Goal: Task Accomplishment & Management: Complete application form

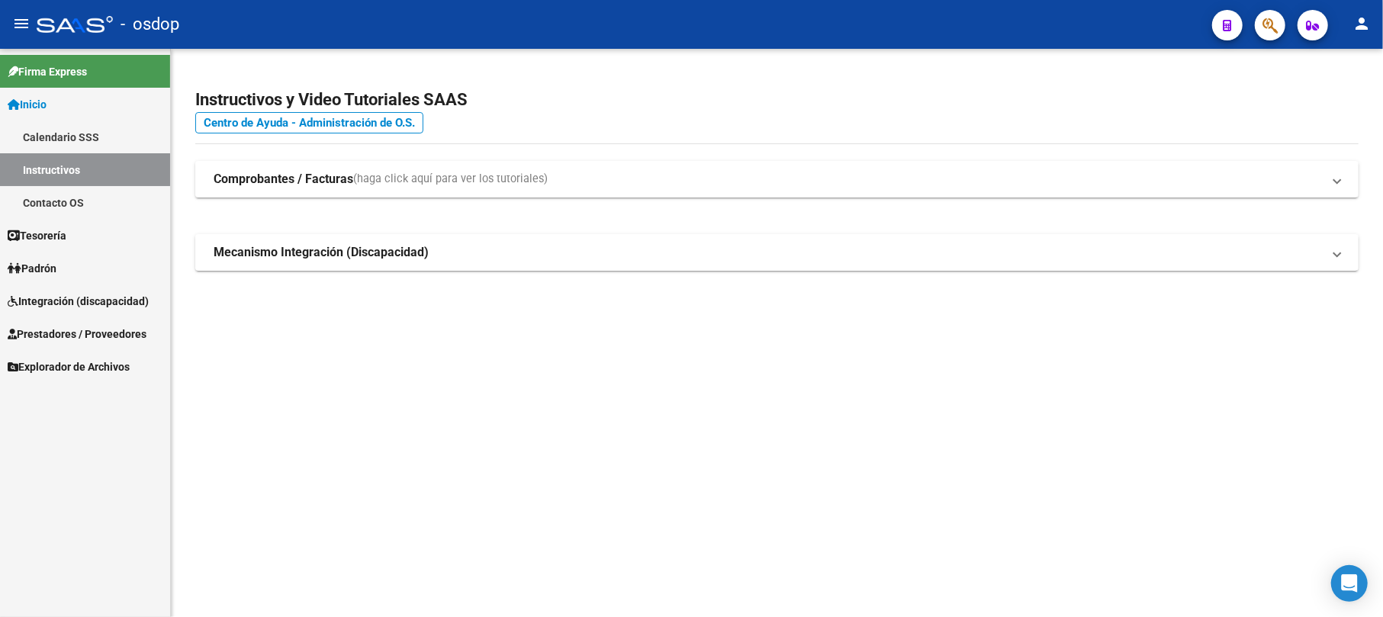
click at [63, 327] on span "Prestadores / Proveedores" at bounding box center [77, 334] width 139 height 17
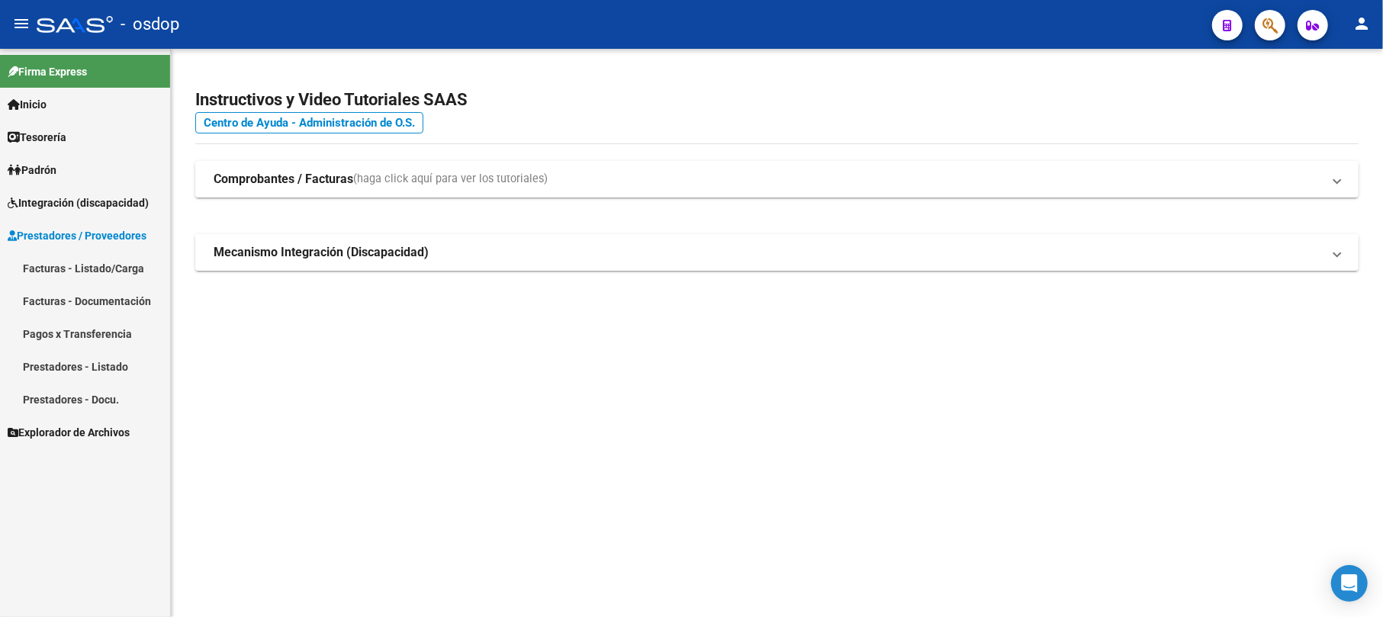
click at [71, 264] on link "Facturas - Listado/Carga" at bounding box center [85, 268] width 170 height 33
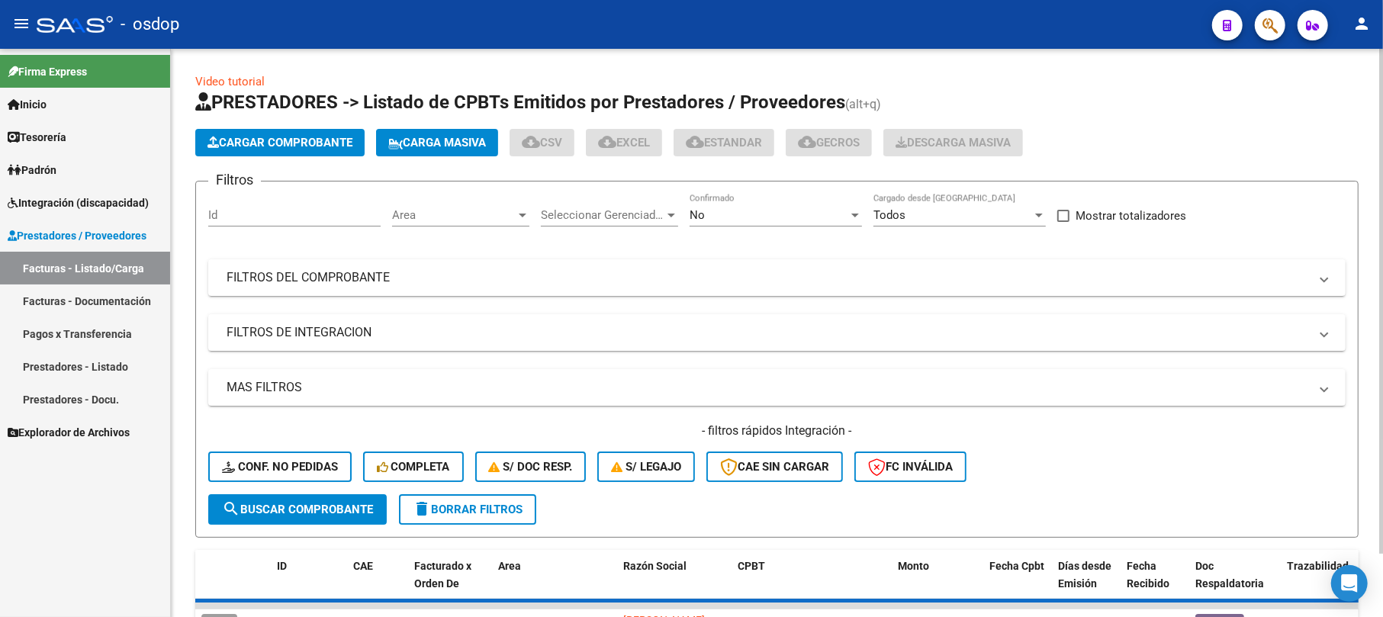
click at [310, 127] on app-list-header "PRESTADORES -> Listado de CPBTs Emitidos por Prestadores / Proveedores (alt+q) …" at bounding box center [776, 314] width 1163 height 448
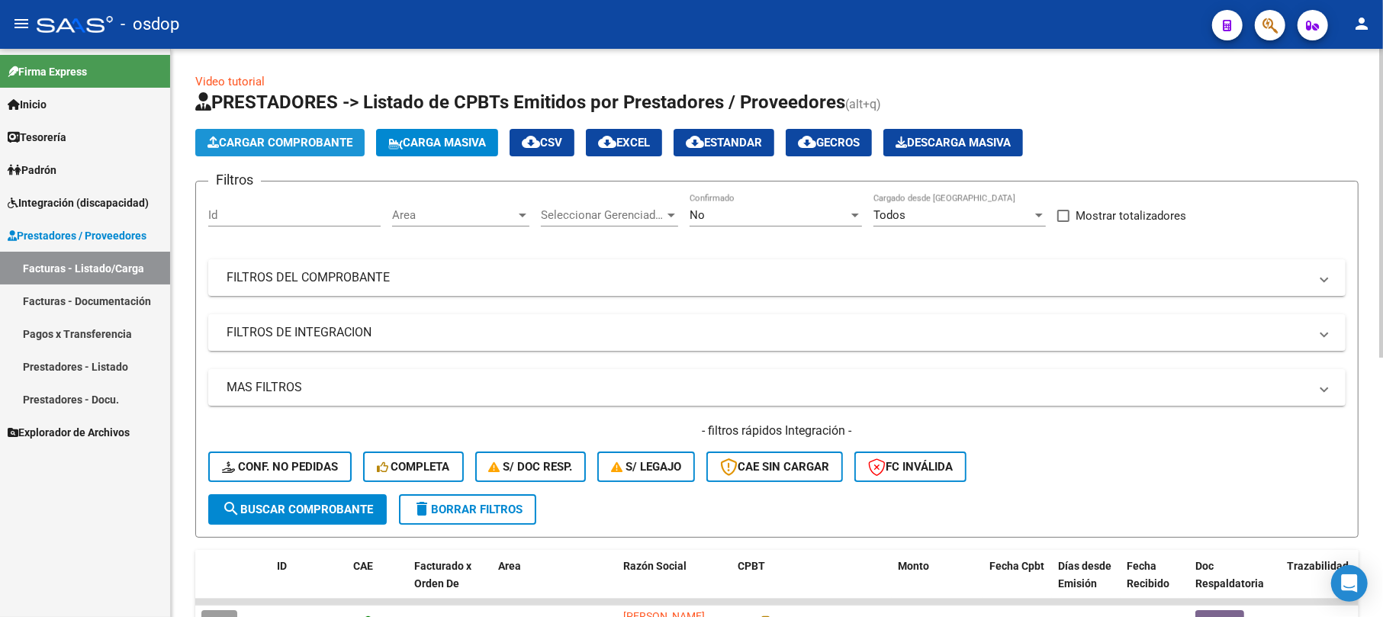
click at [300, 146] on span "Cargar Comprobante" at bounding box center [279, 143] width 145 height 14
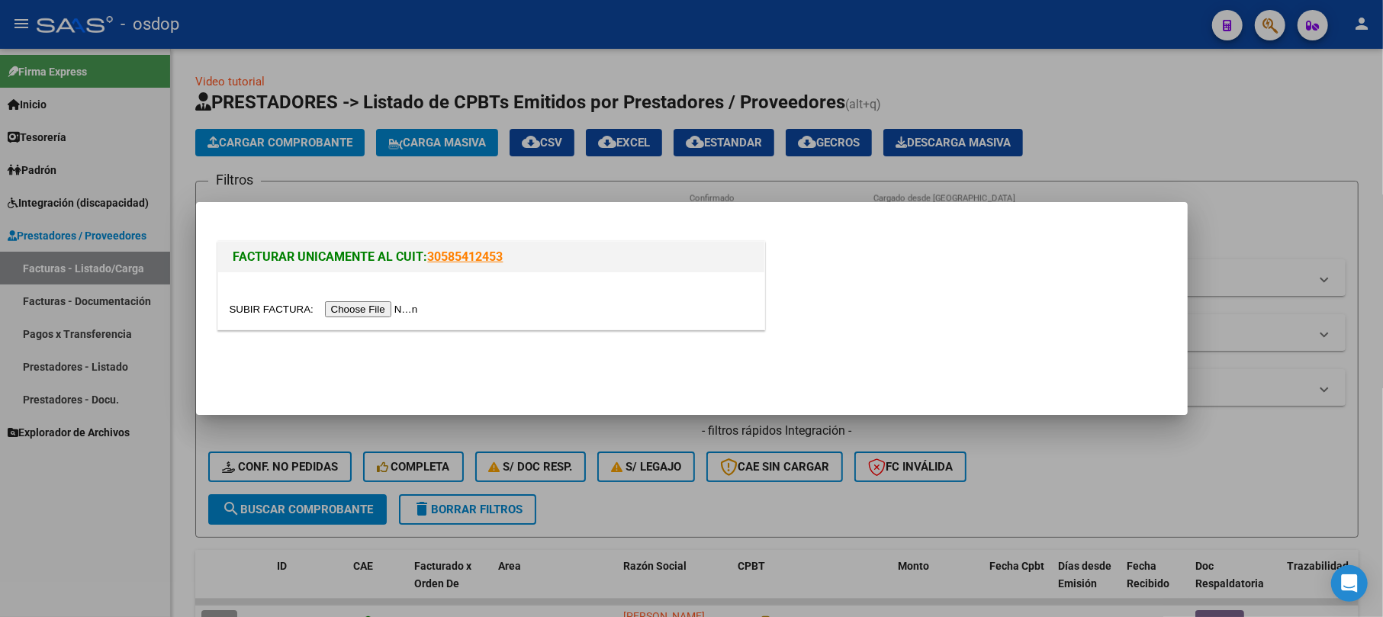
click at [357, 314] on input "file" at bounding box center [326, 309] width 193 height 16
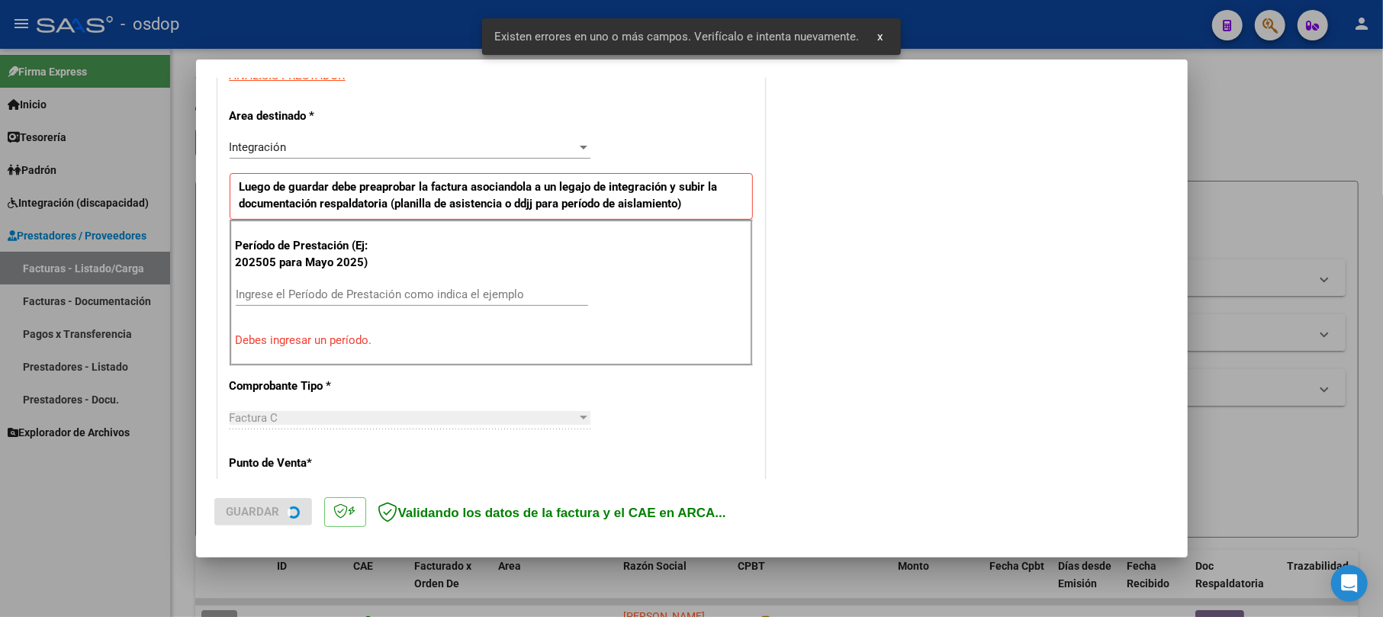
scroll to position [304, 0]
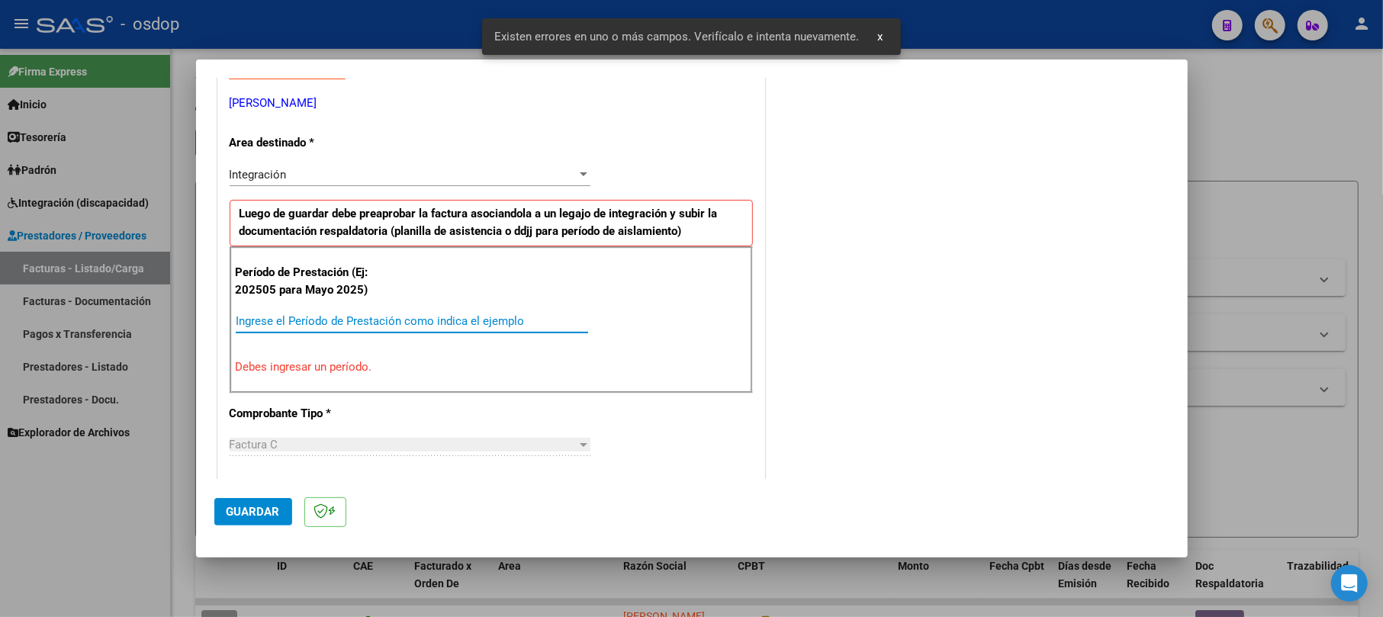
click at [308, 322] on input "Ingrese el Período de Prestación como indica el ejemplo" at bounding box center [412, 321] width 352 height 14
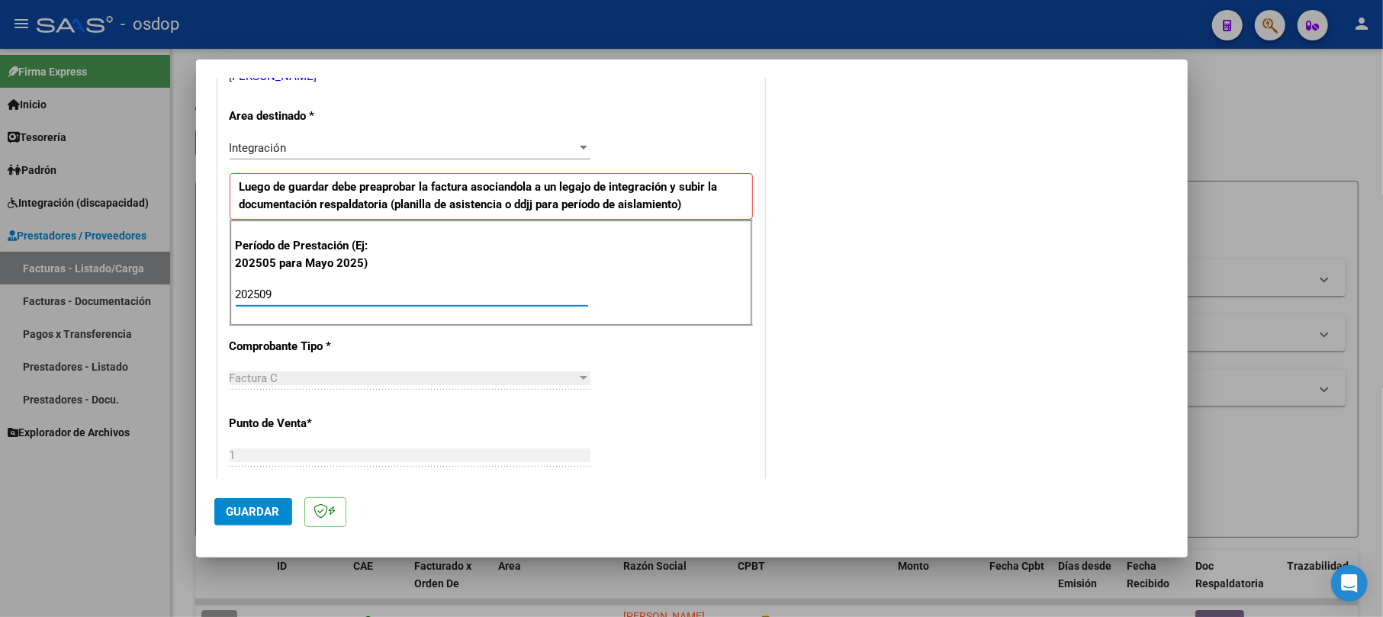
scroll to position [406, 0]
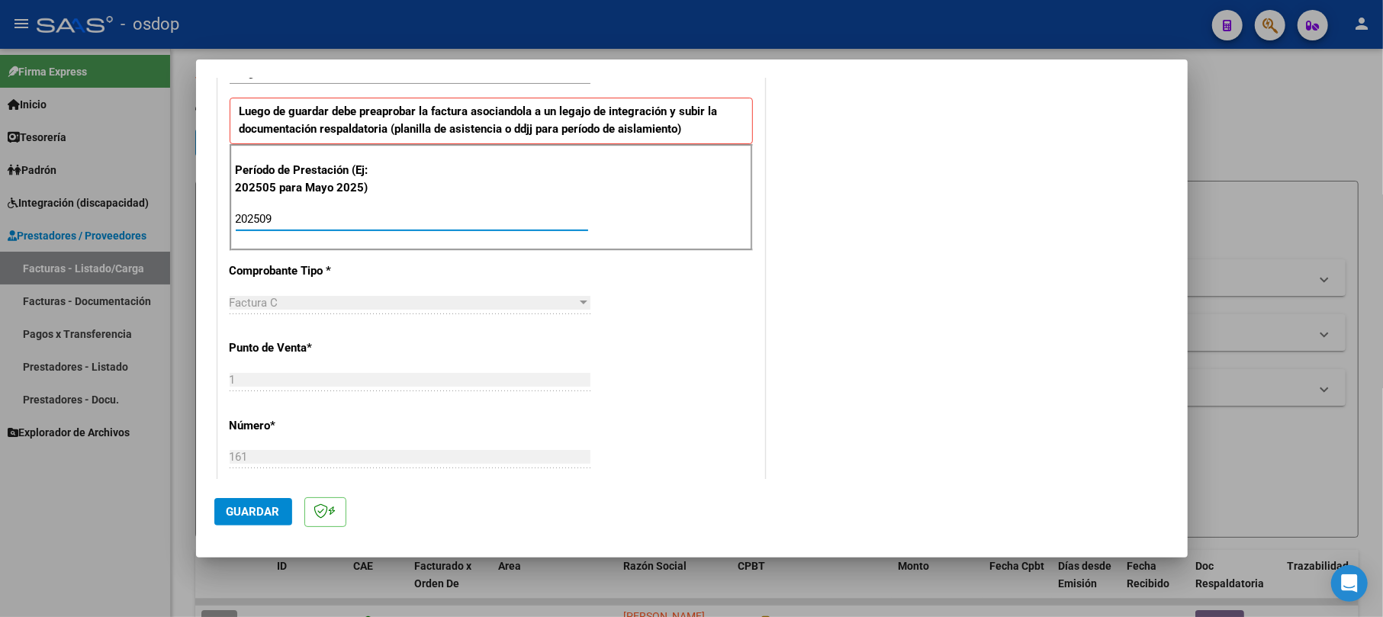
type input "202509"
click at [250, 511] on span "Guardar" at bounding box center [253, 512] width 53 height 14
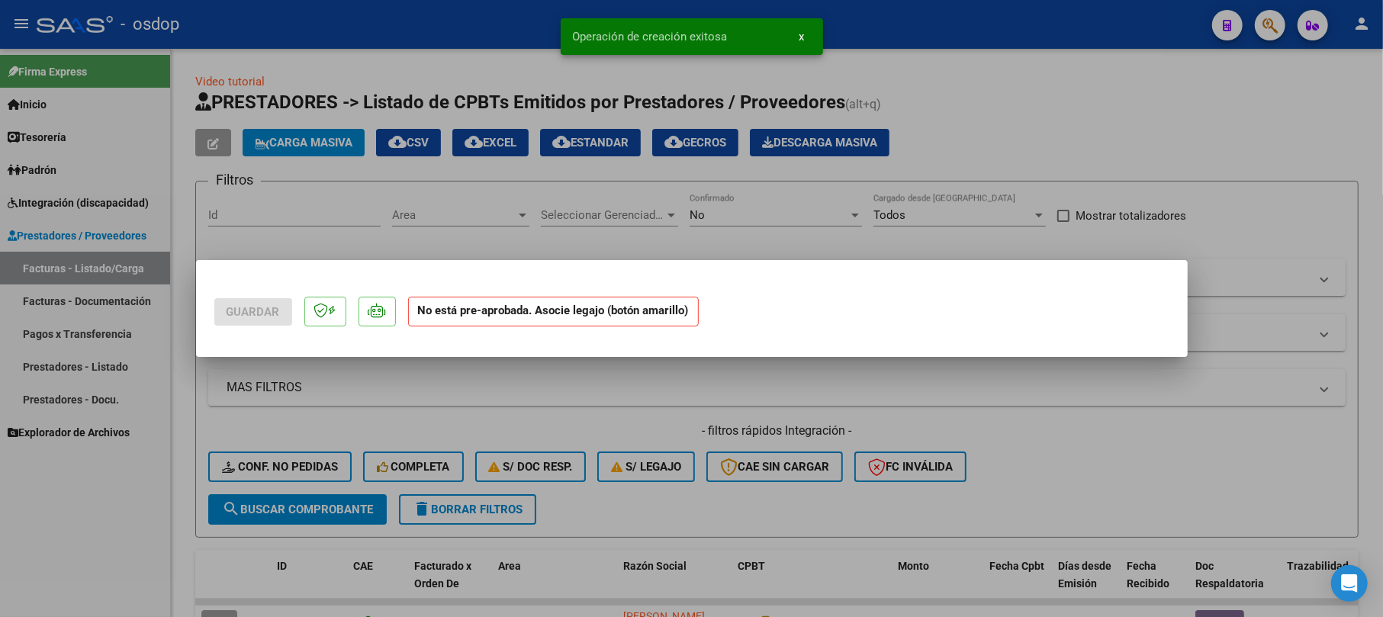
scroll to position [0, 0]
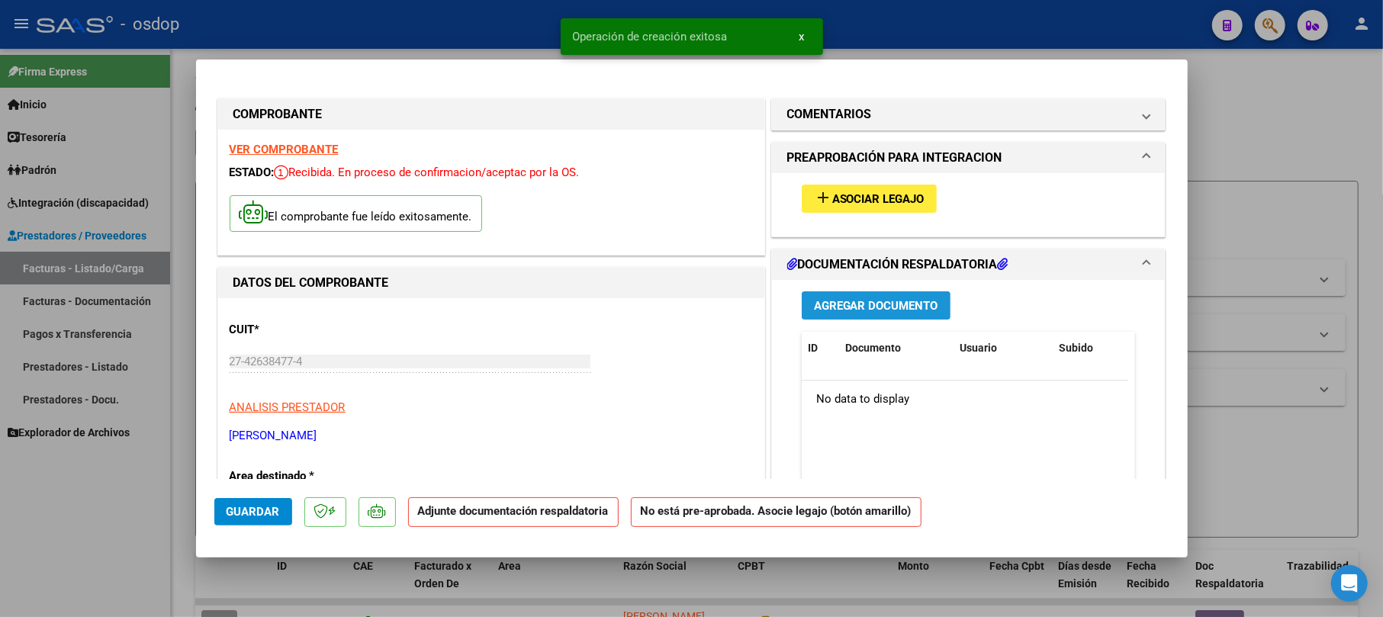
click at [862, 301] on span "Agregar Documento" at bounding box center [876, 306] width 124 height 14
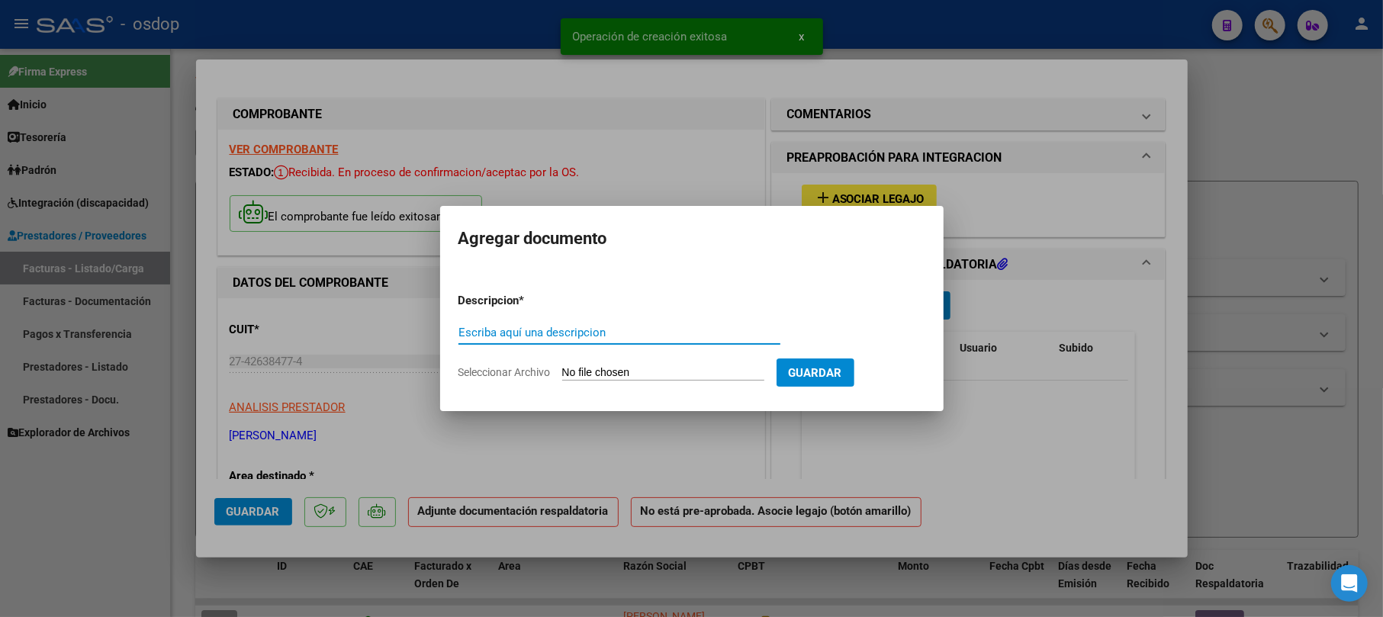
click at [619, 336] on input "Escriba aquí una descripcion" at bounding box center [619, 333] width 322 height 14
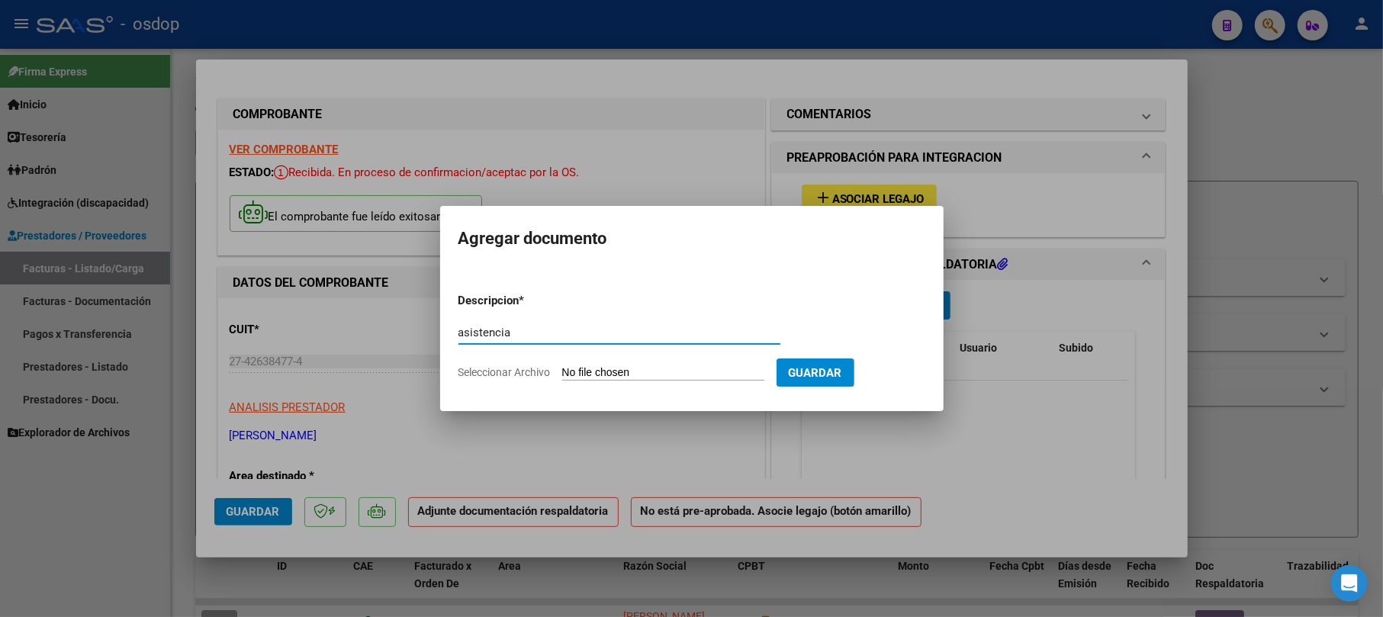
type input "asistencia"
click at [670, 370] on input "Seleccionar Archivo" at bounding box center [663, 373] width 202 height 14
type input "C:\fakepath\[PERSON_NAME] Asistencia Septiembre.pdf"
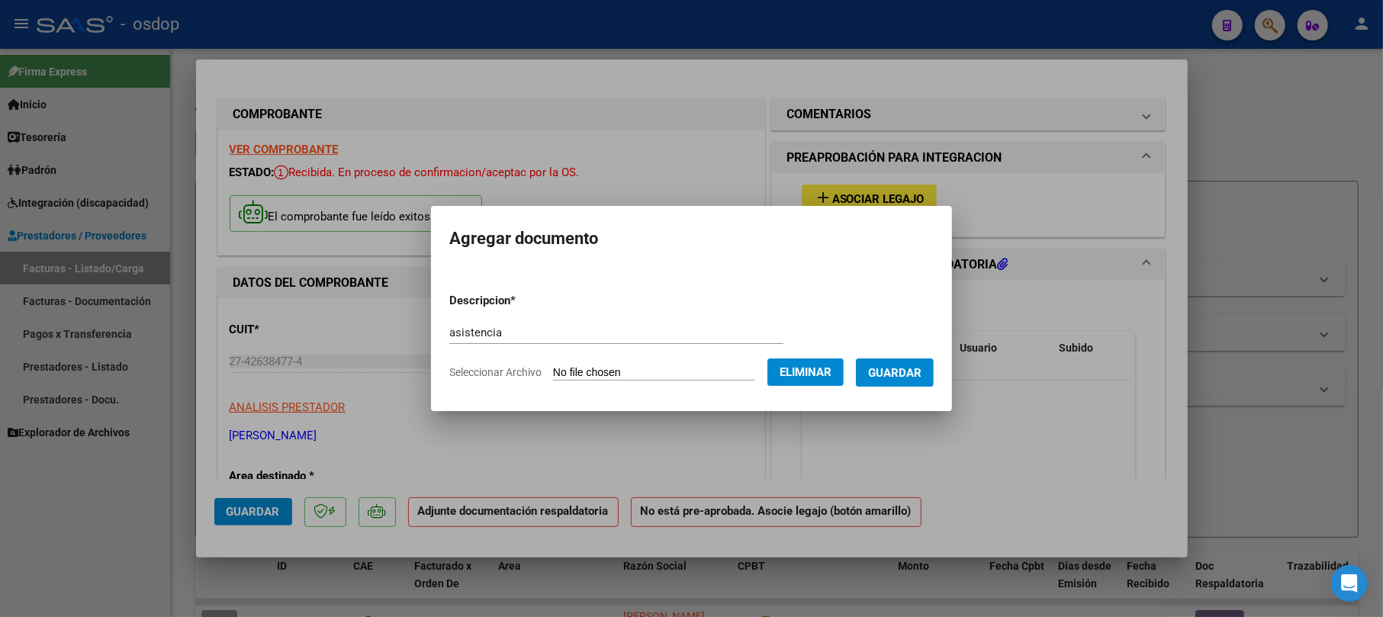
click at [909, 366] on span "Guardar" at bounding box center [894, 373] width 53 height 14
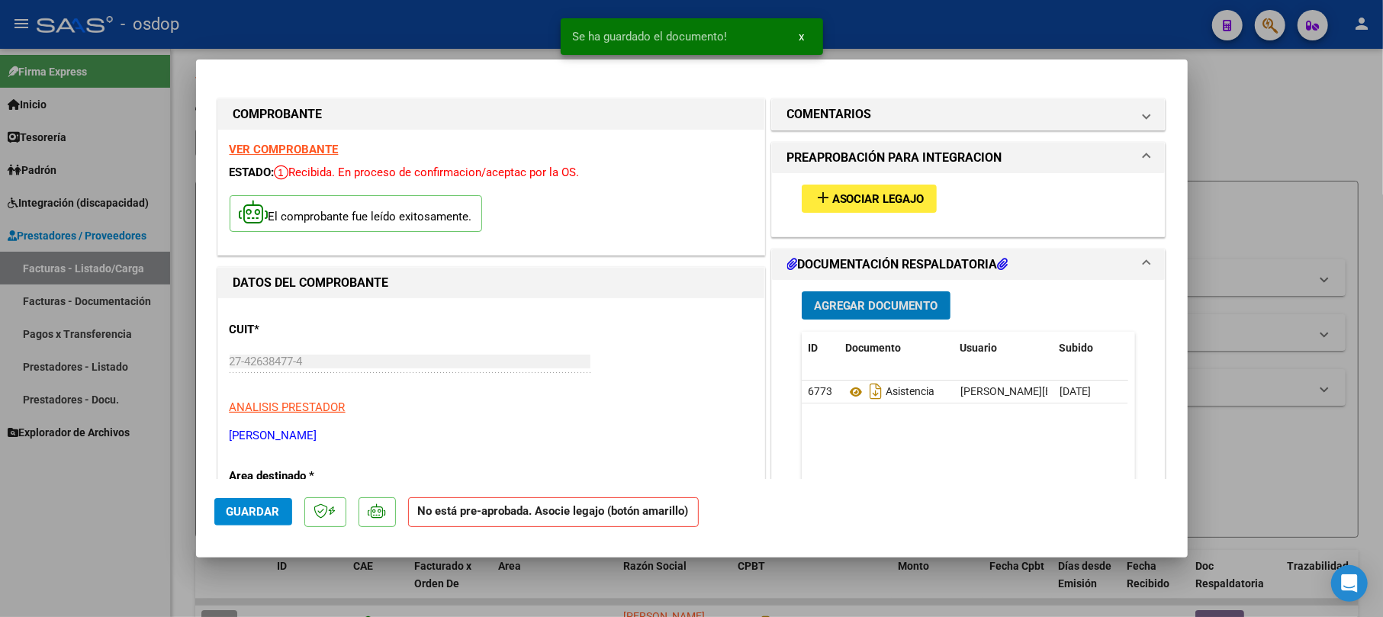
click at [844, 180] on div "add Asociar Legajo" at bounding box center [968, 198] width 357 height 51
click at [847, 204] on span "Asociar Legajo" at bounding box center [878, 199] width 92 height 14
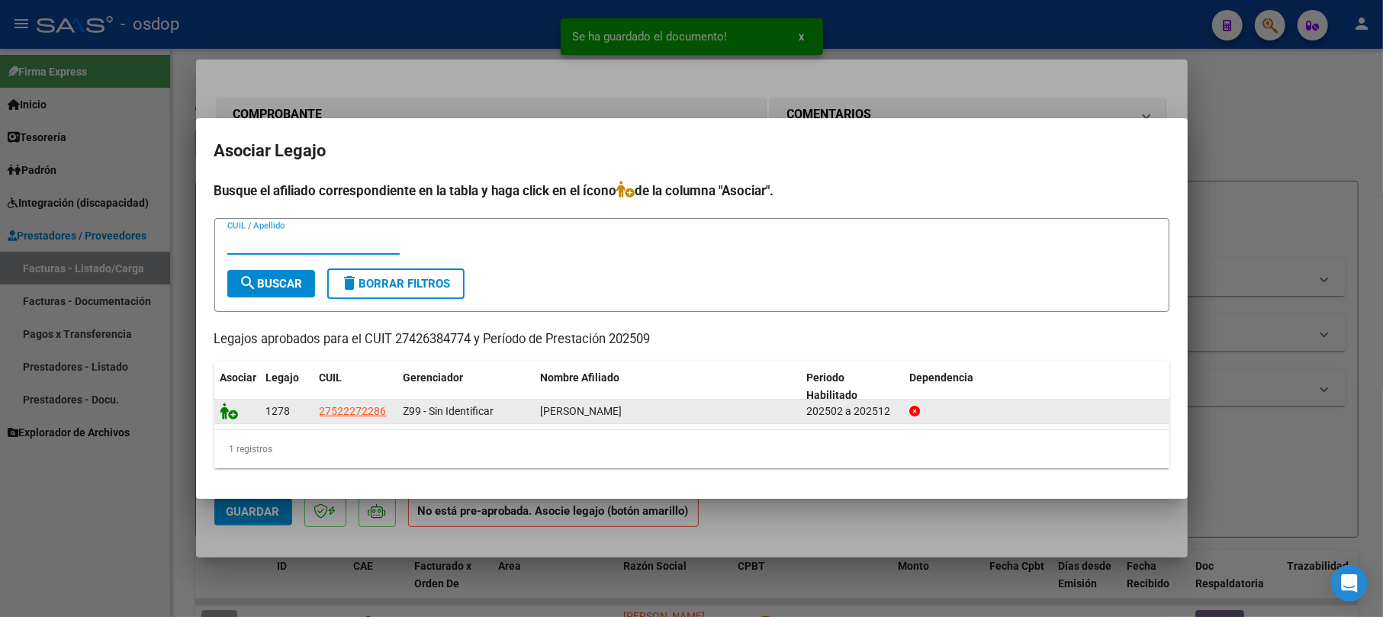
click at [223, 416] on icon at bounding box center [229, 411] width 18 height 17
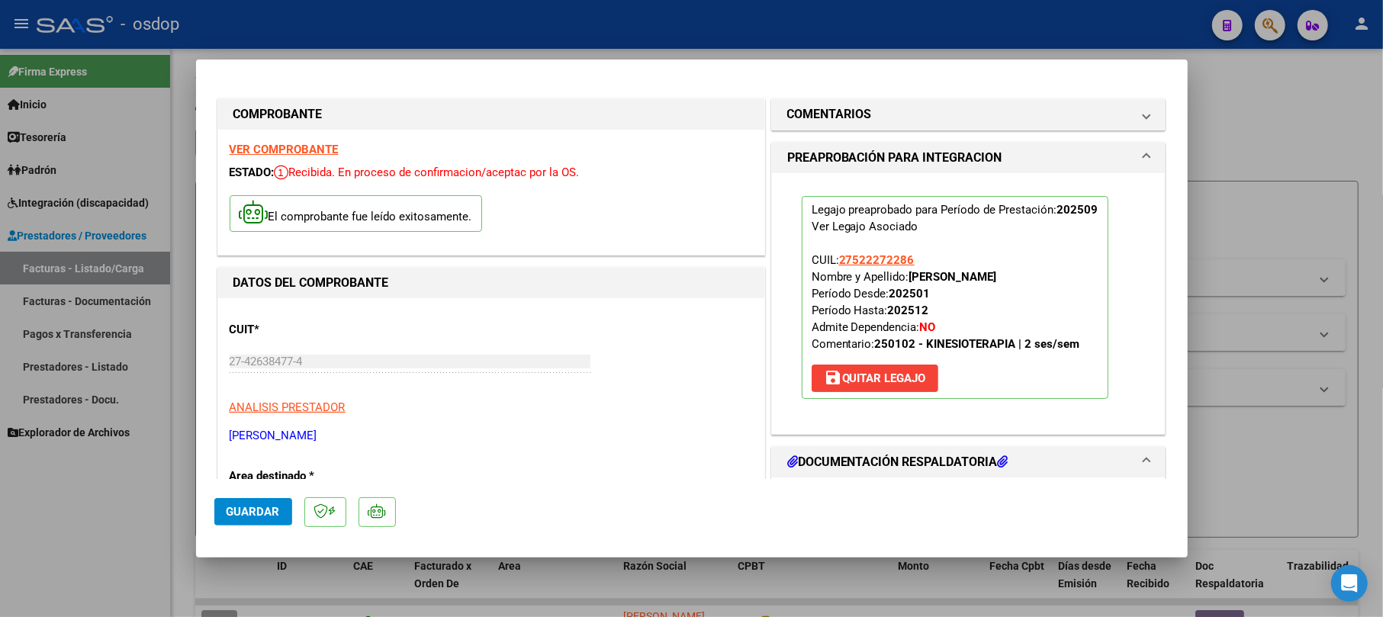
click at [235, 513] on span "Guardar" at bounding box center [253, 512] width 53 height 14
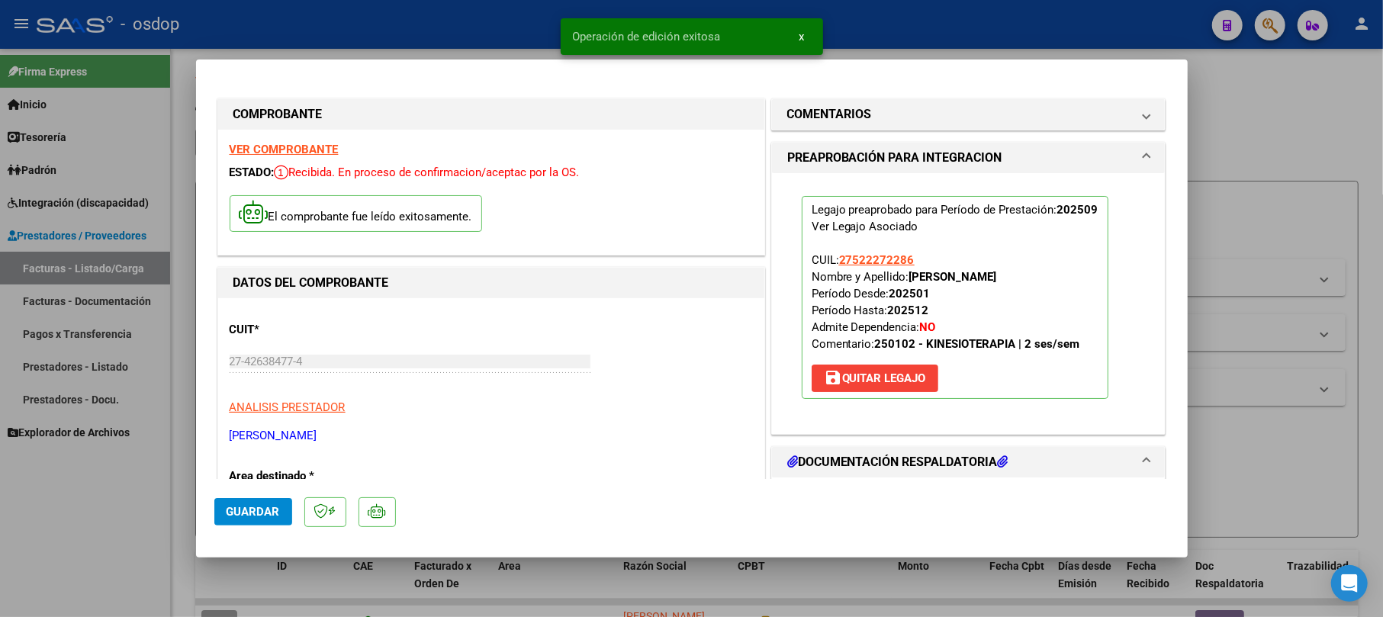
click at [1242, 144] on div at bounding box center [691, 308] width 1383 height 617
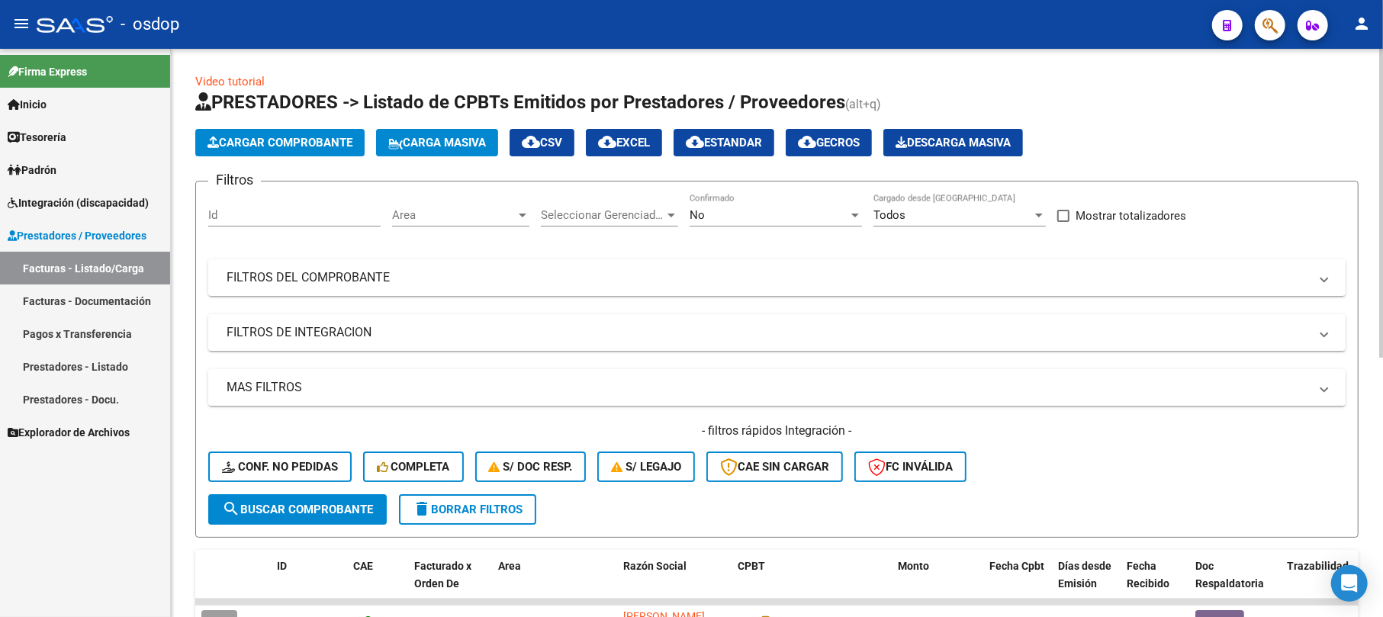
click at [299, 145] on span "Cargar Comprobante" at bounding box center [279, 143] width 145 height 14
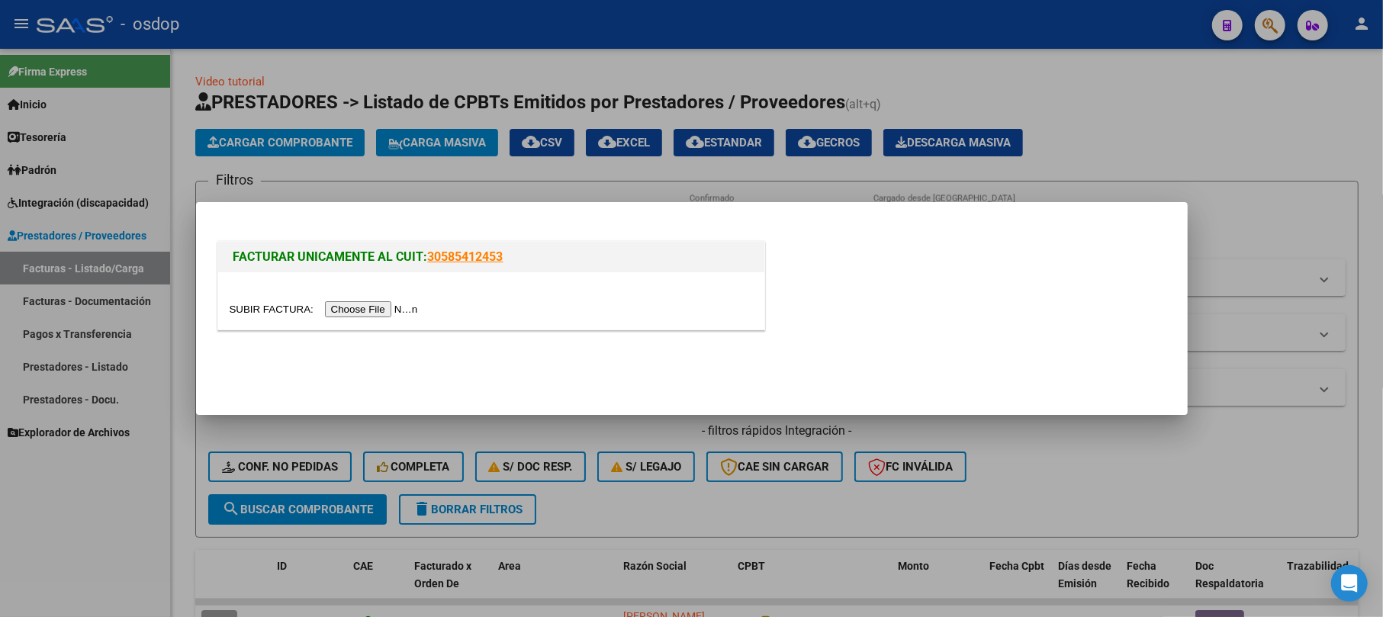
click at [348, 308] on input "file" at bounding box center [326, 309] width 193 height 16
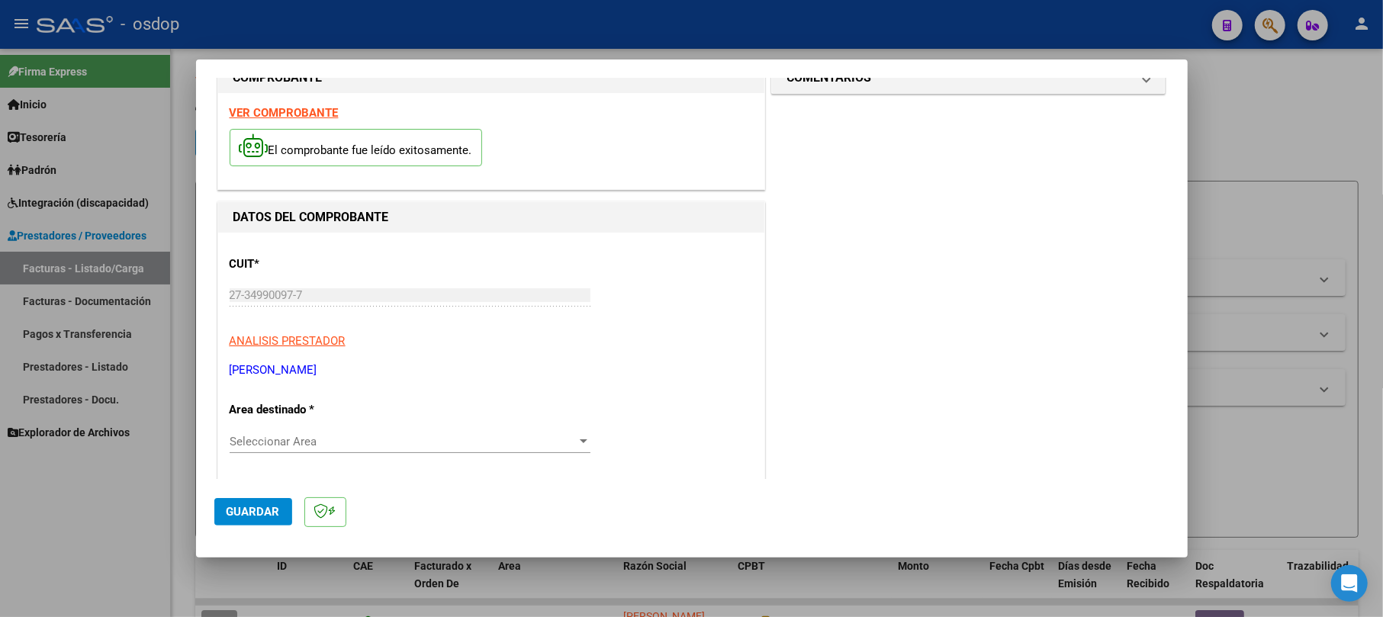
scroll to position [203, 0]
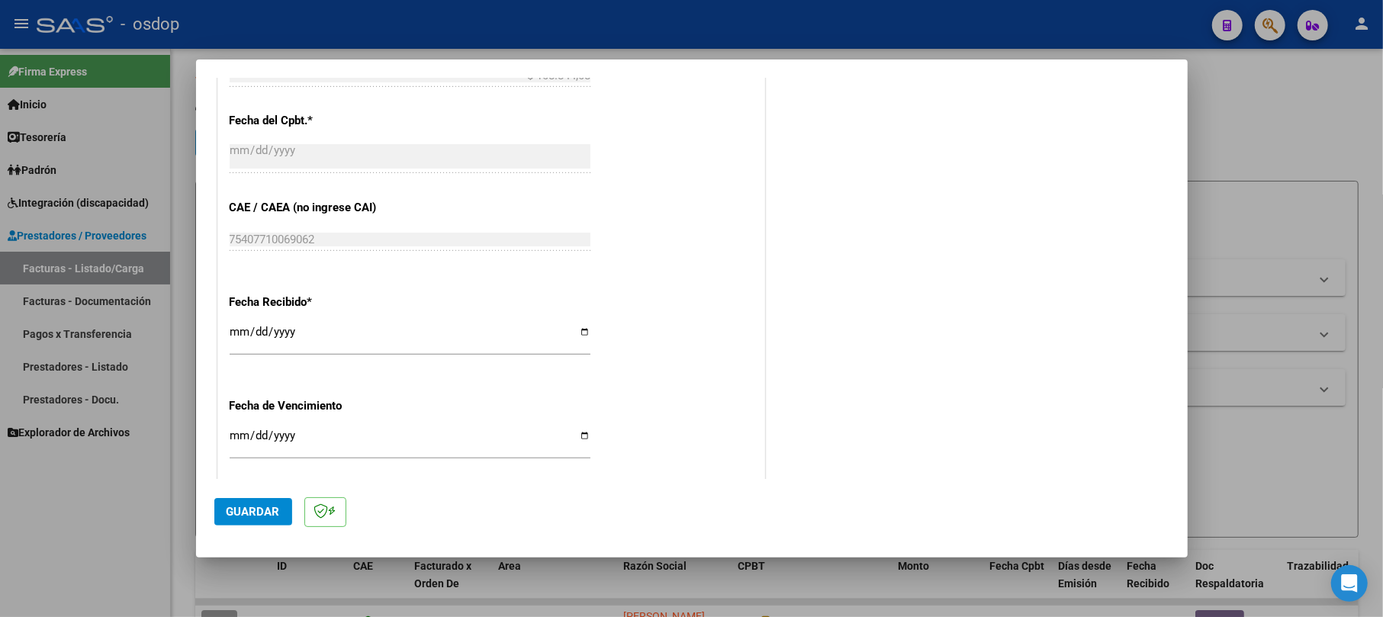
click at [252, 510] on span "Guardar" at bounding box center [253, 512] width 53 height 14
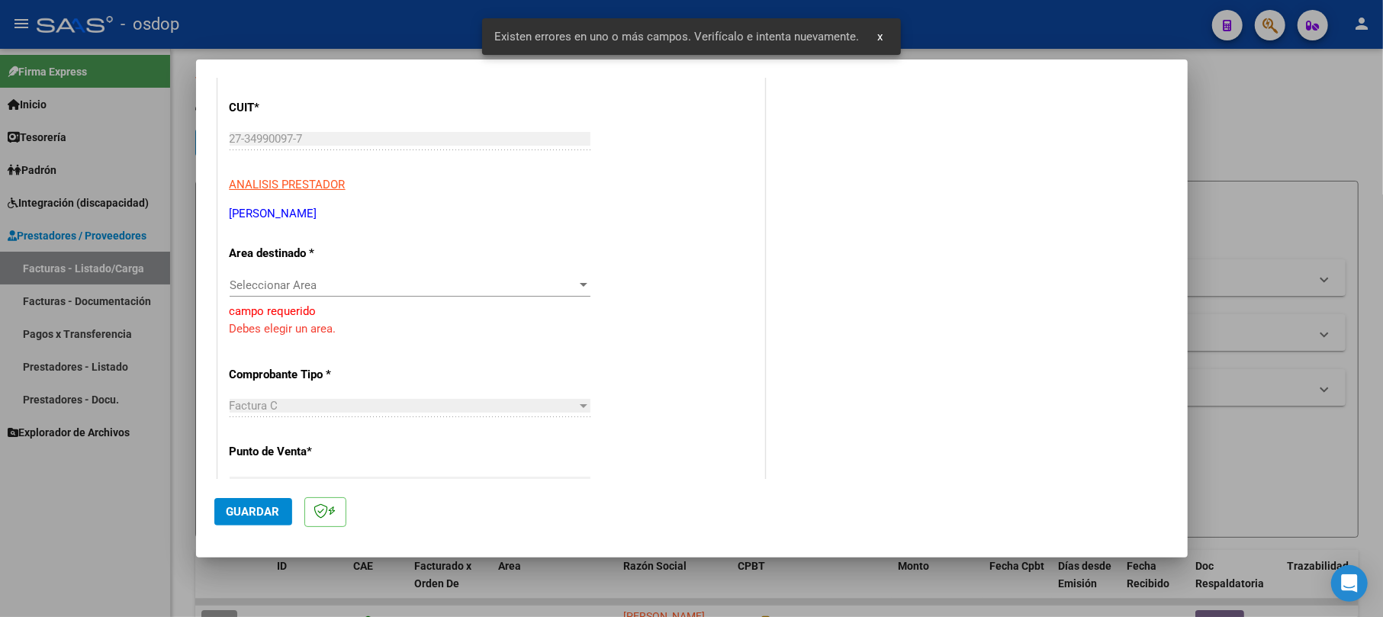
scroll to position [92, 0]
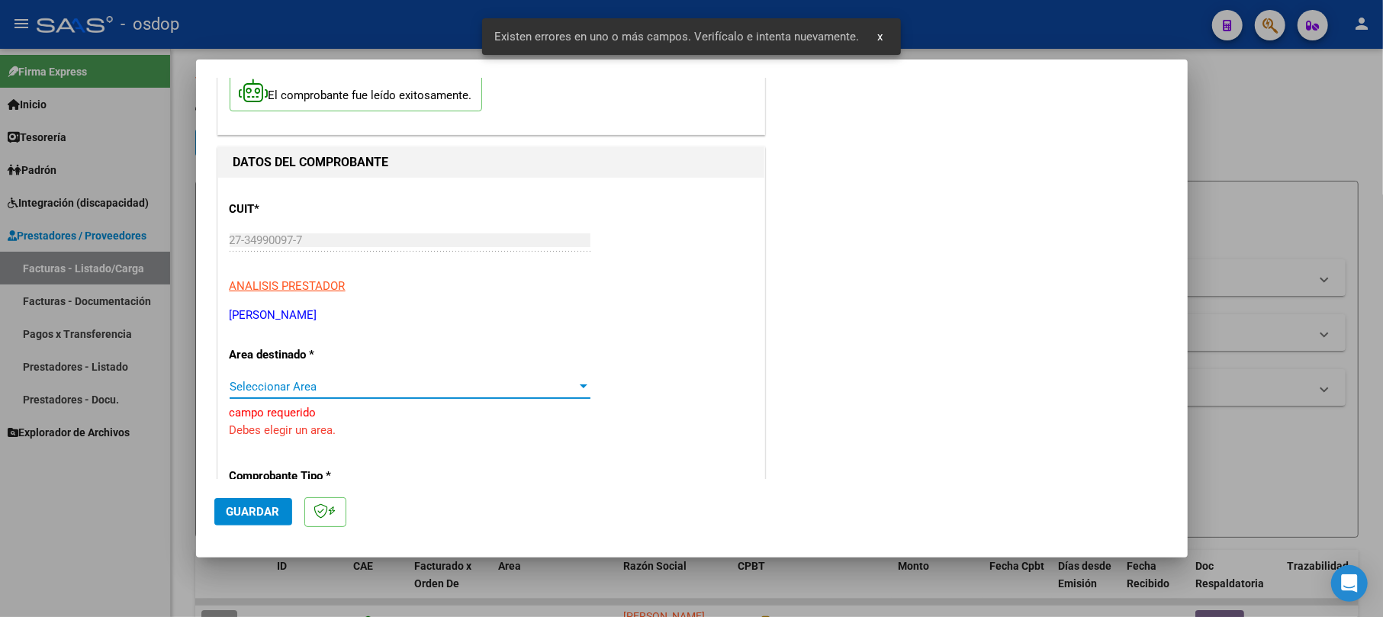
click at [305, 386] on span "Seleccionar Area" at bounding box center [403, 387] width 347 height 14
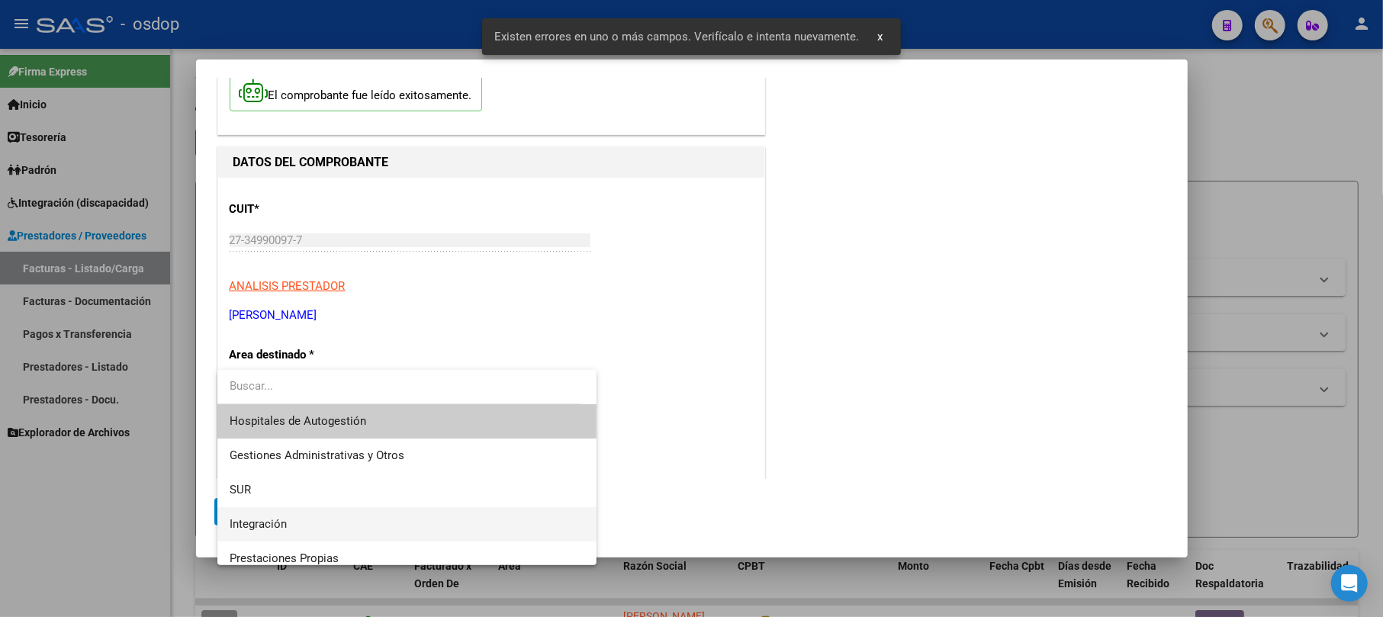
click at [315, 529] on span "Integración" at bounding box center [407, 524] width 355 height 34
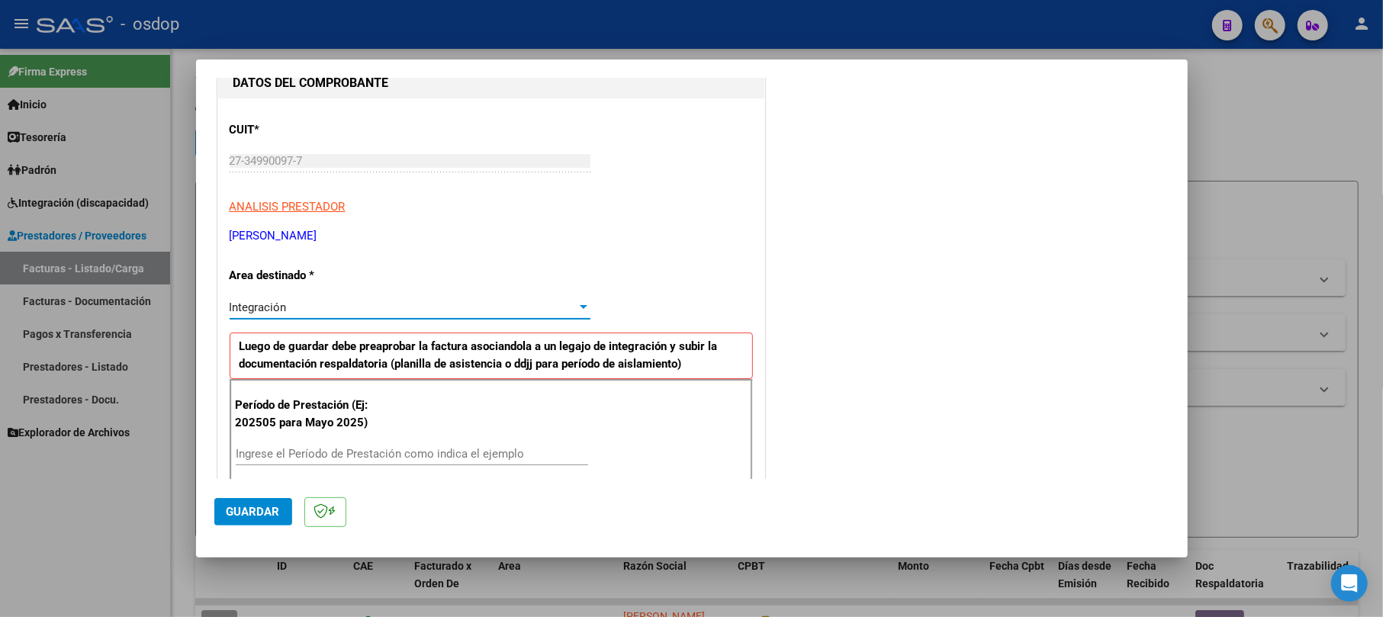
scroll to position [193, 0]
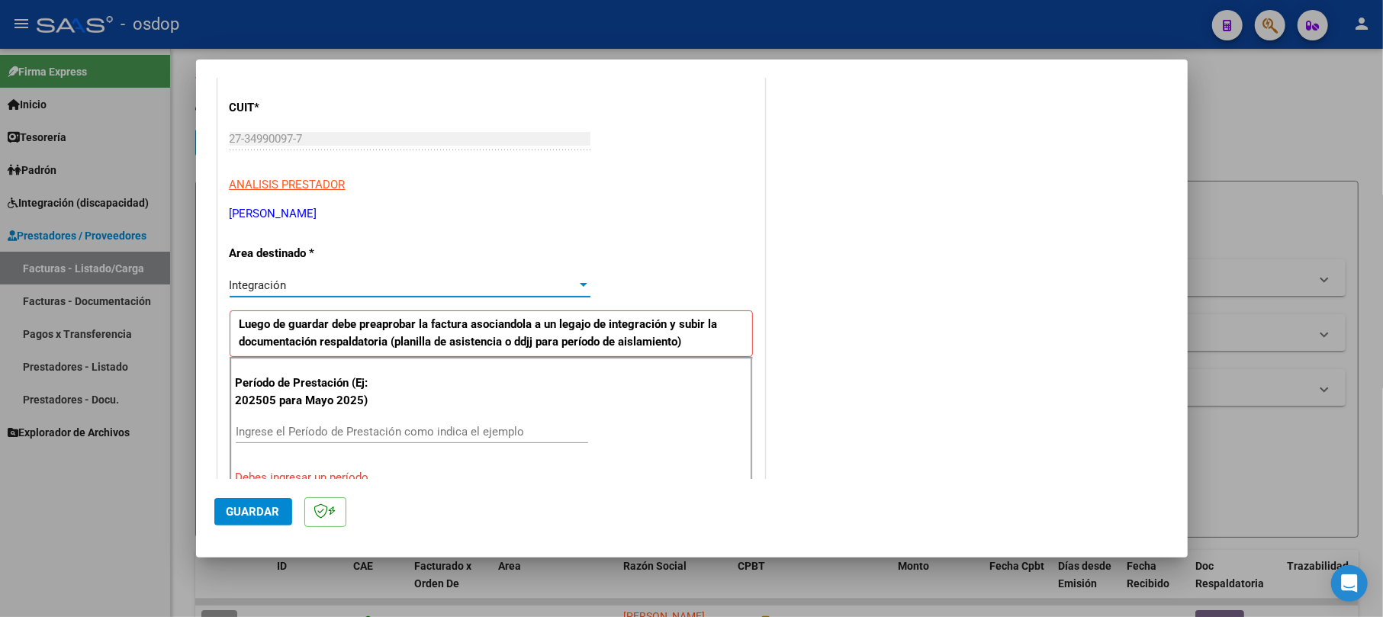
click at [345, 418] on div "Período de Prestación (Ej: 202505 para [DATE]) Ingrese el Período de Prestación…" at bounding box center [491, 430] width 523 height 146
click at [346, 435] on input "Ingrese el Período de Prestación como indica el ejemplo" at bounding box center [412, 432] width 352 height 14
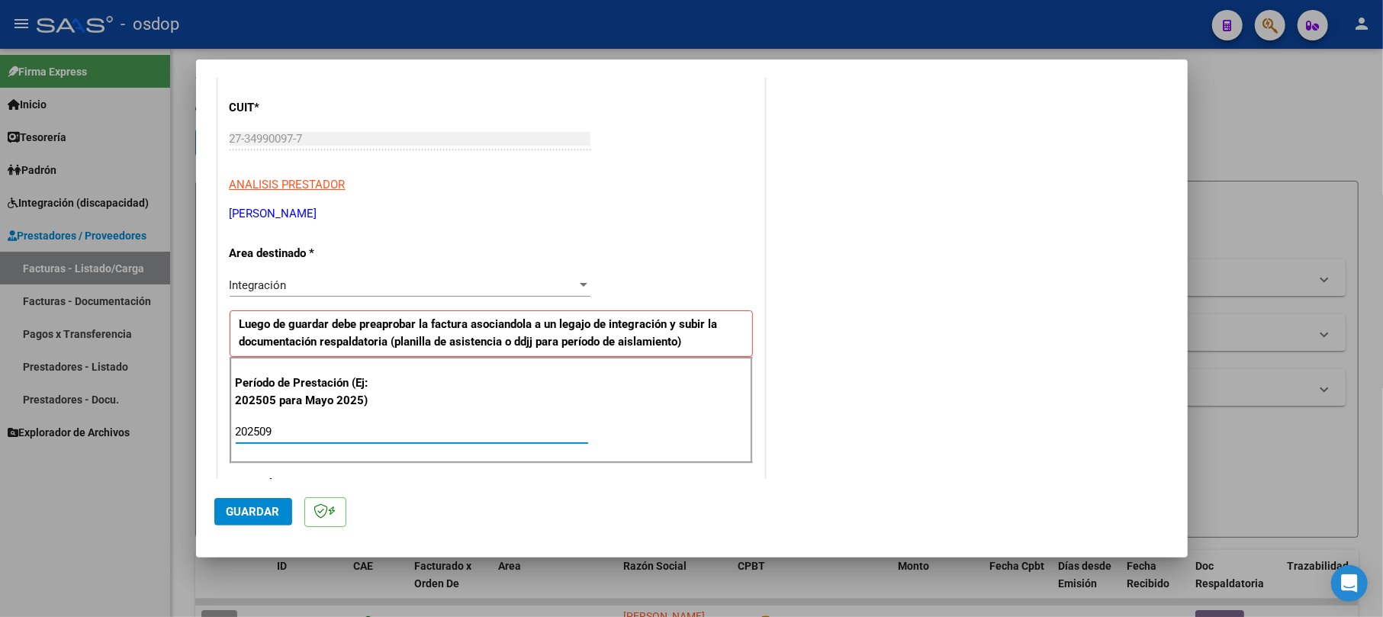
type input "202509"
click at [251, 510] on span "Guardar" at bounding box center [253, 512] width 53 height 14
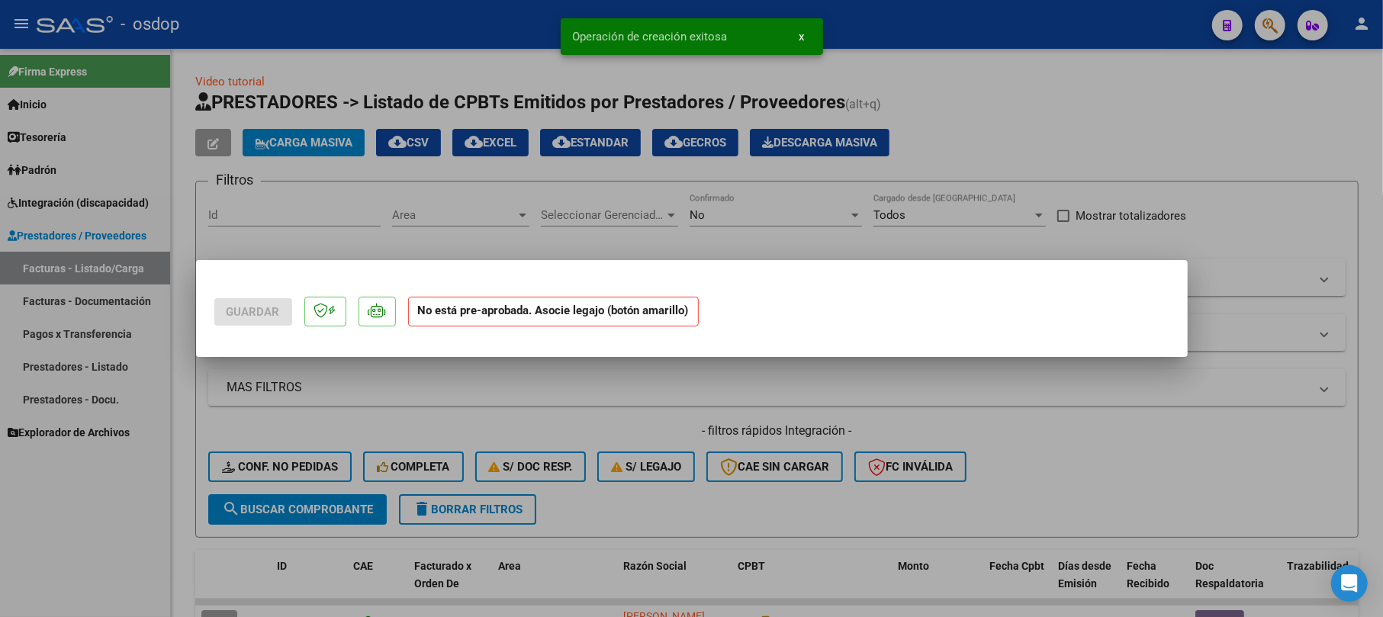
scroll to position [0, 0]
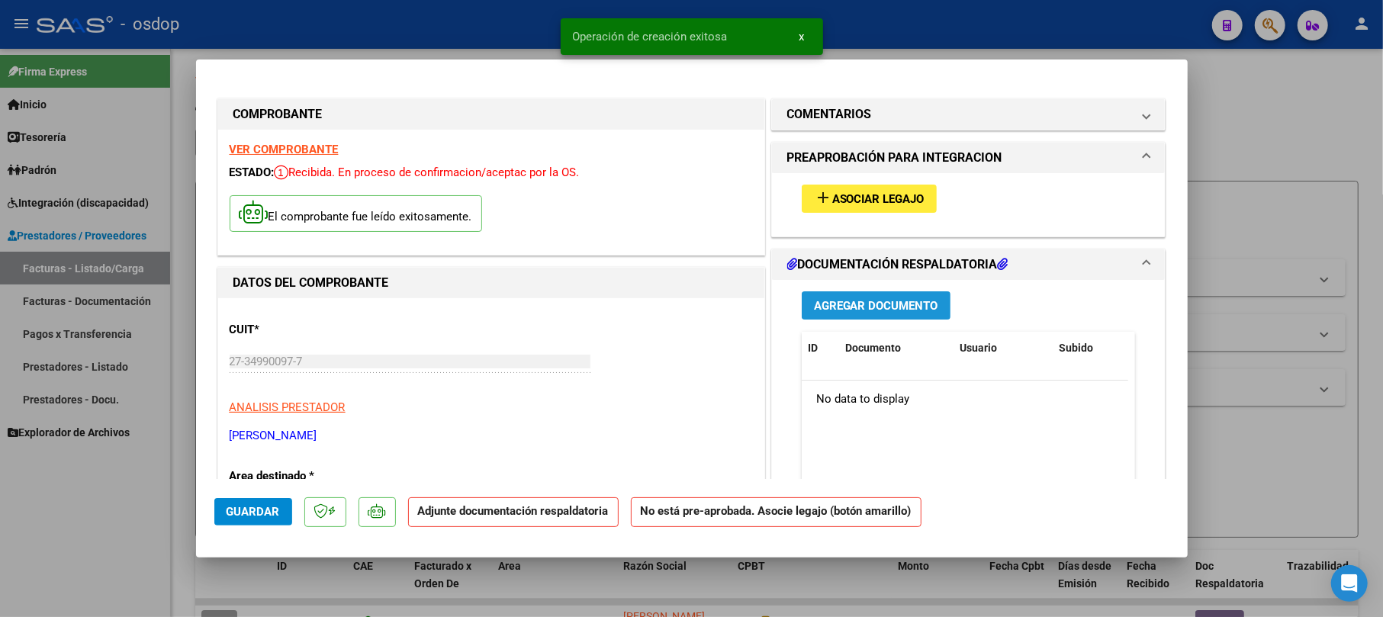
click at [857, 302] on span "Agregar Documento" at bounding box center [876, 306] width 124 height 14
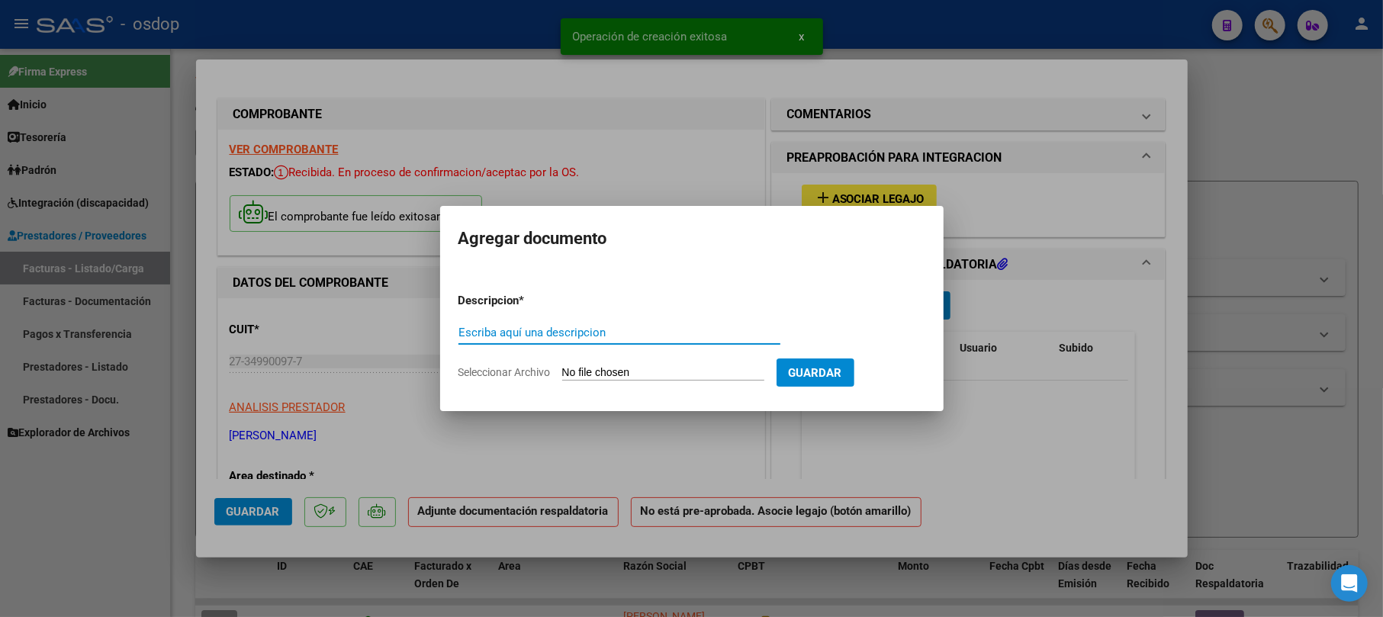
click at [598, 331] on input "Escriba aquí una descripcion" at bounding box center [619, 333] width 322 height 14
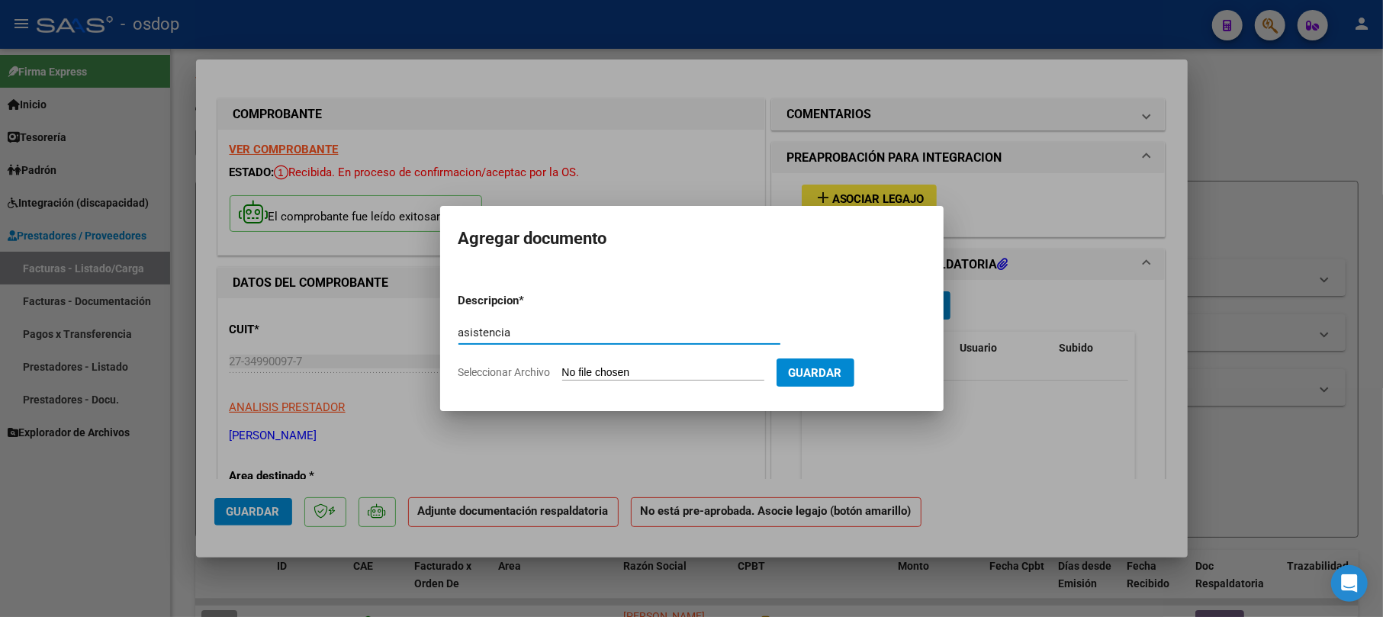
type input "asistencia"
click at [636, 372] on input "Seleccionar Archivo" at bounding box center [663, 373] width 202 height 14
type input "C:\fakepath\4P_septiembre_SANTINO.jpg"
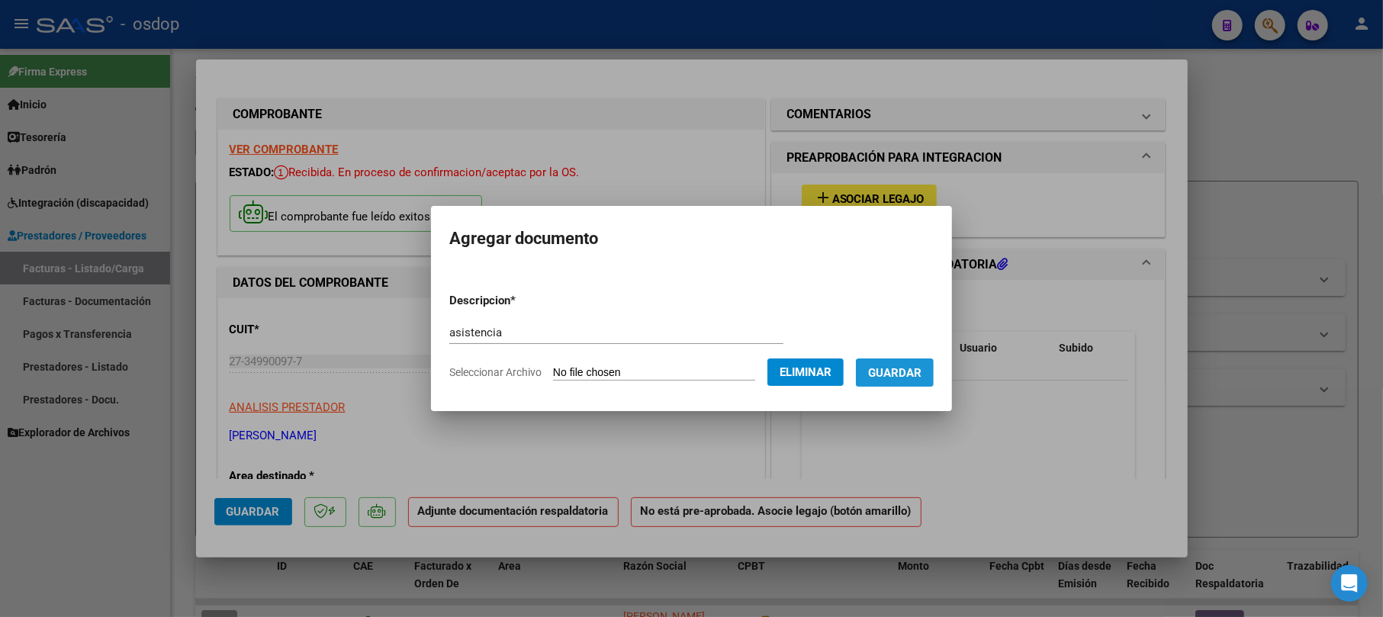
click at [921, 372] on span "Guardar" at bounding box center [894, 373] width 53 height 14
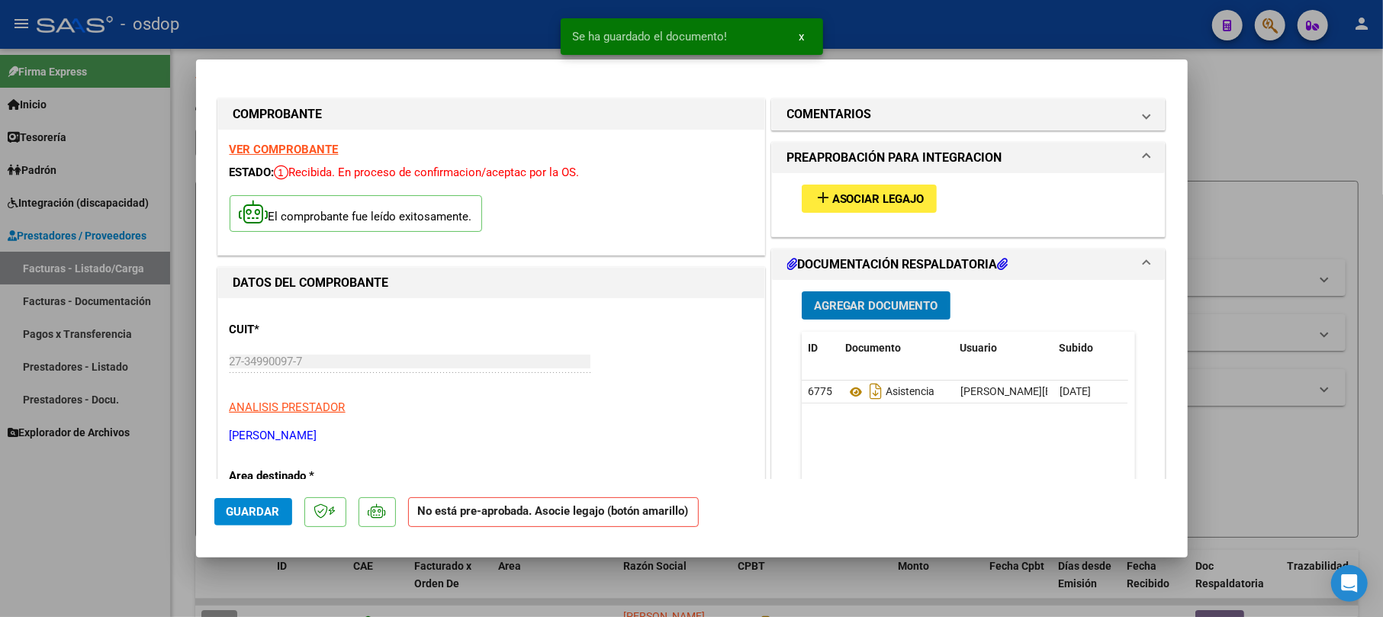
click at [879, 194] on span "Asociar Legajo" at bounding box center [878, 199] width 92 height 14
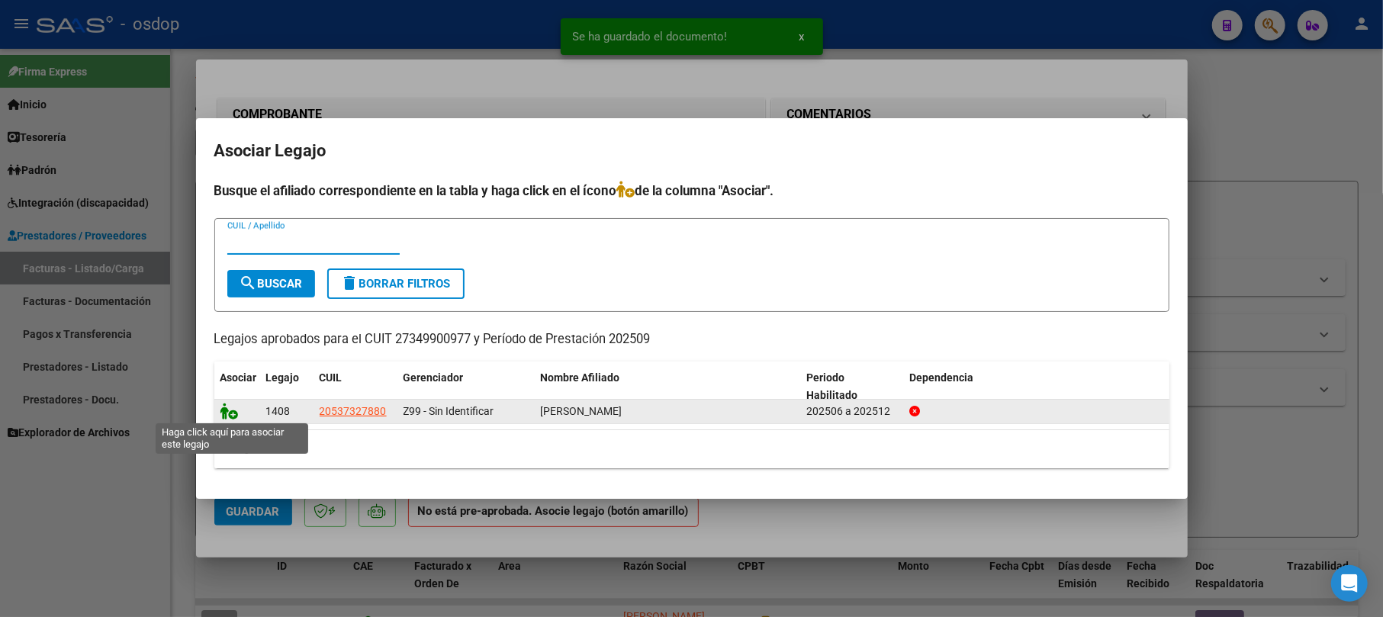
click at [224, 409] on icon at bounding box center [229, 411] width 18 height 17
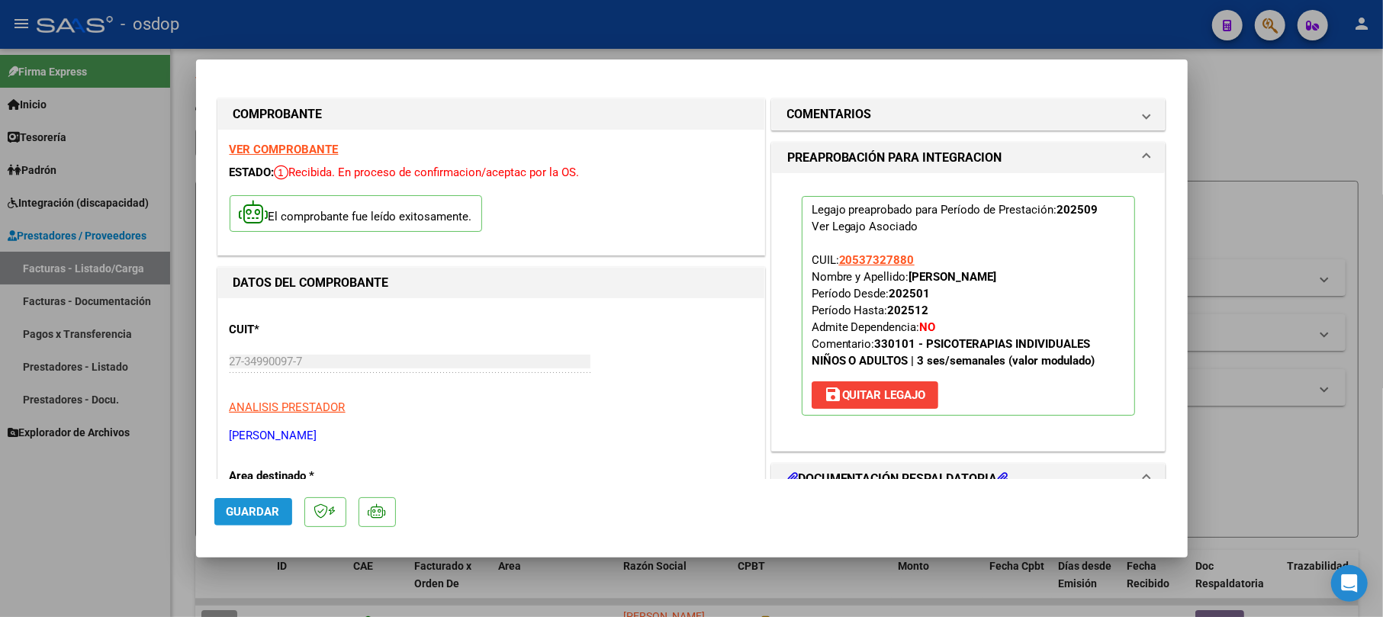
click at [263, 517] on span "Guardar" at bounding box center [253, 512] width 53 height 14
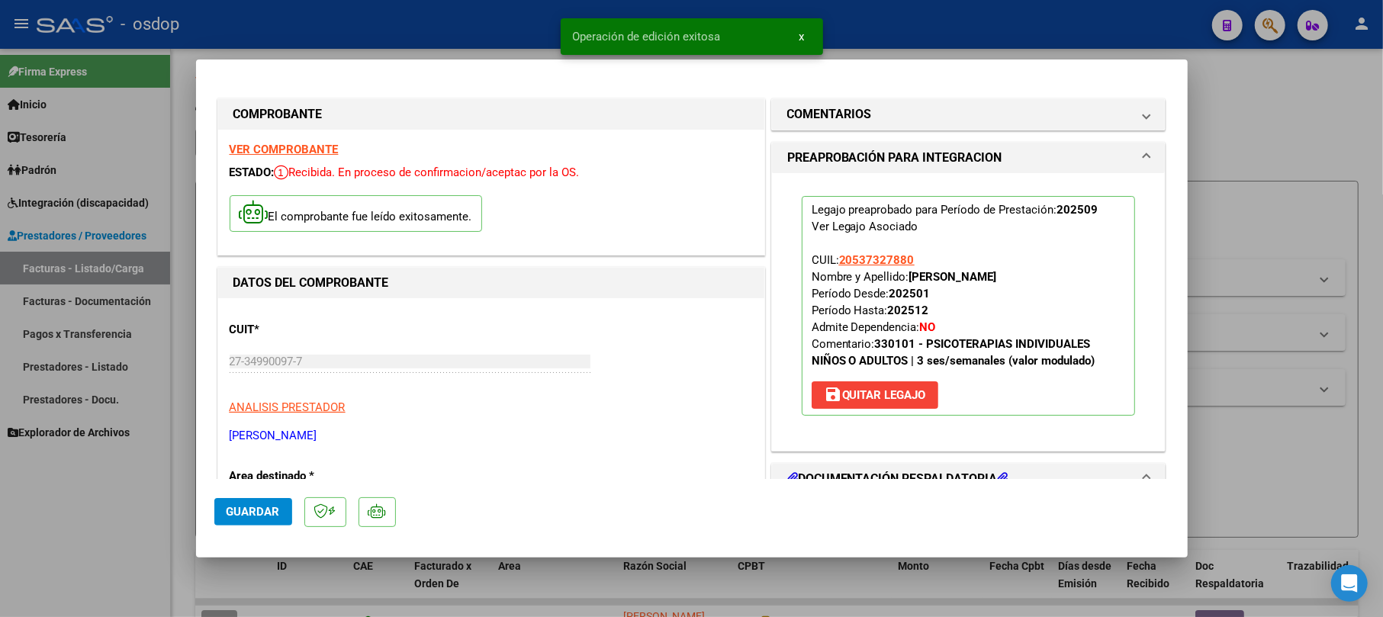
click at [1275, 107] on div at bounding box center [691, 308] width 1383 height 617
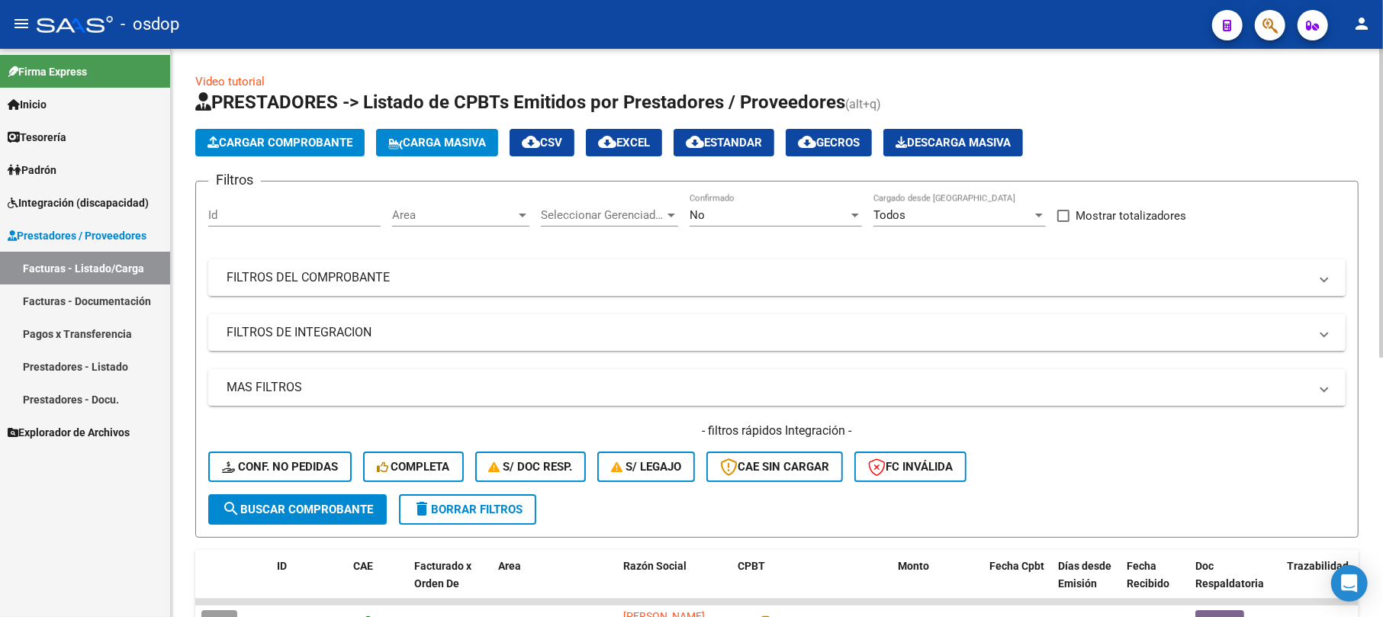
click at [291, 139] on span "Cargar Comprobante" at bounding box center [279, 143] width 145 height 14
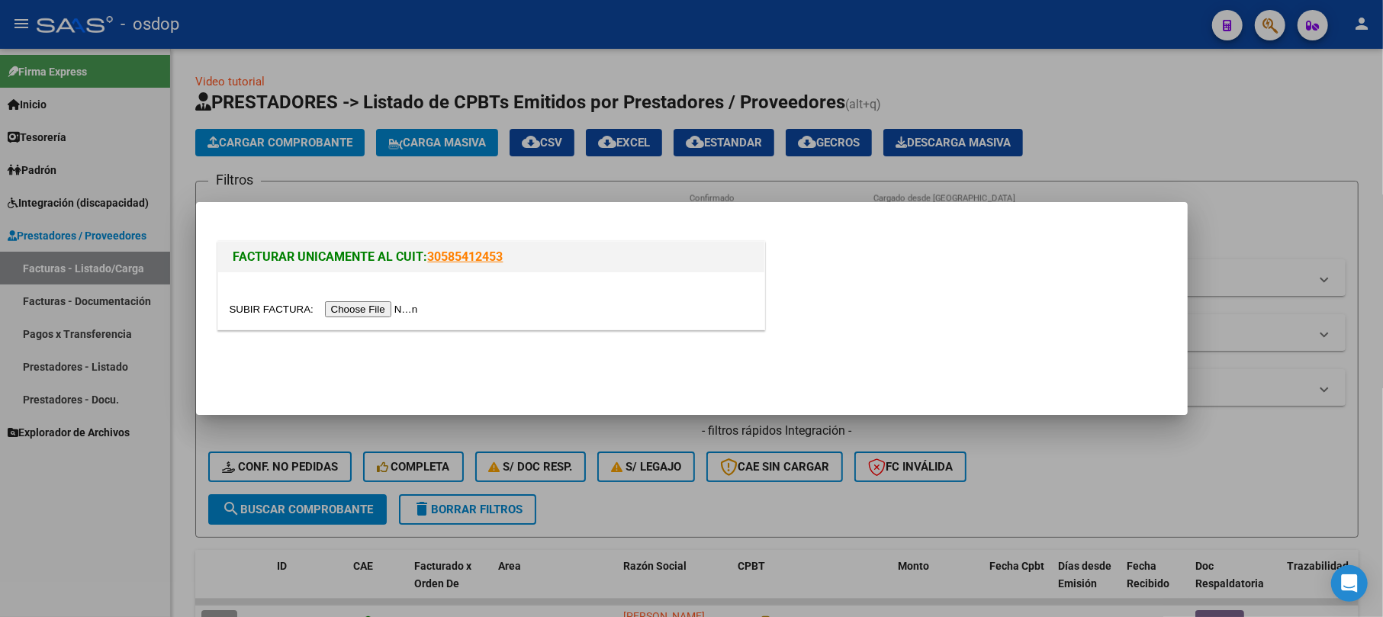
click at [374, 307] on input "file" at bounding box center [326, 309] width 193 height 16
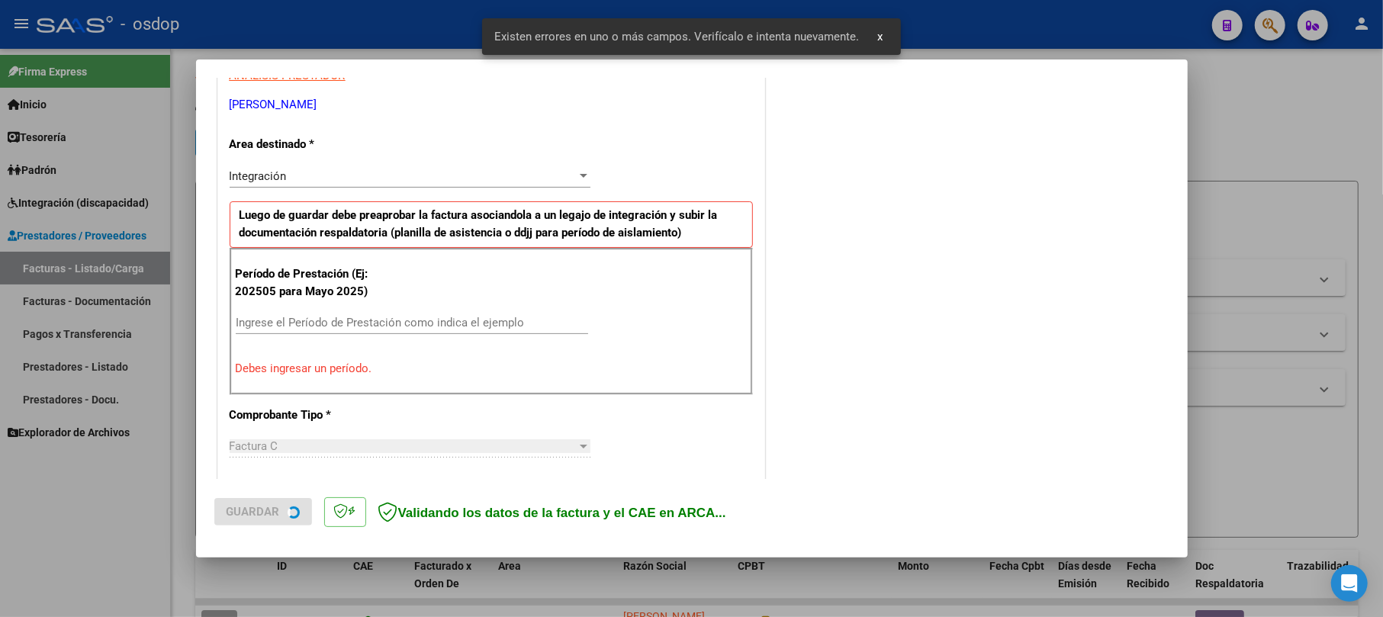
scroll to position [304, 0]
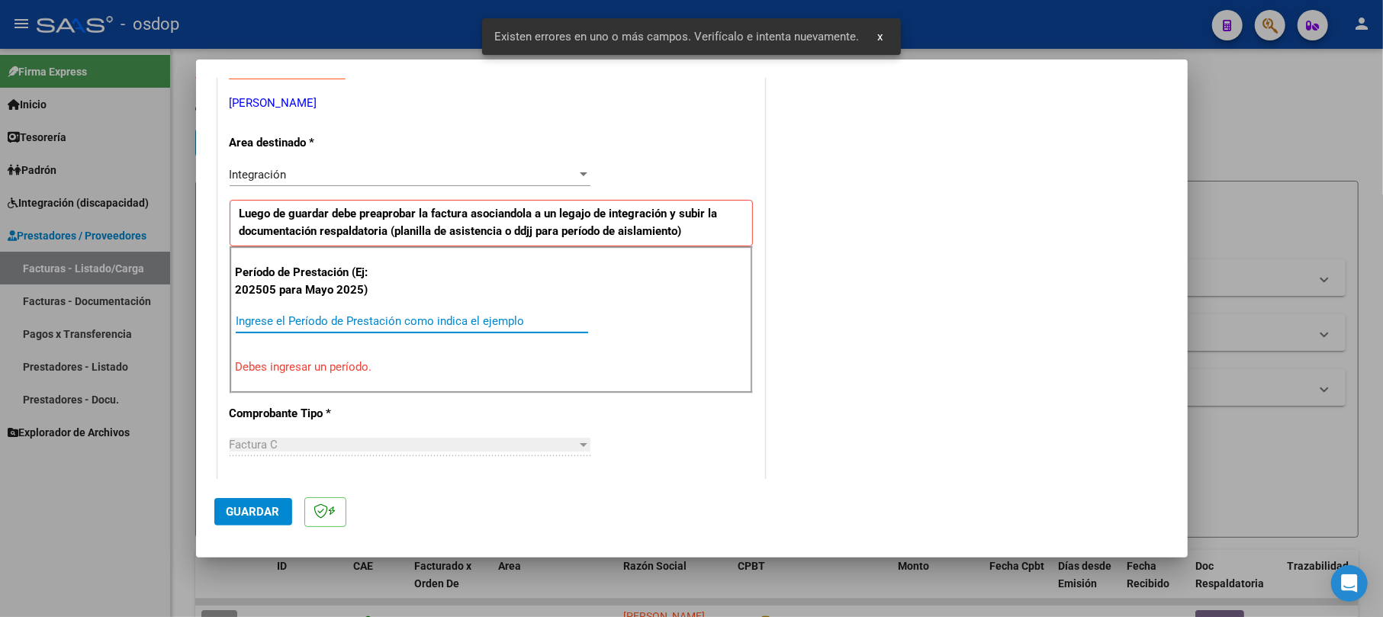
click at [267, 321] on input "Ingrese el Período de Prestación como indica el ejemplo" at bounding box center [412, 321] width 352 height 14
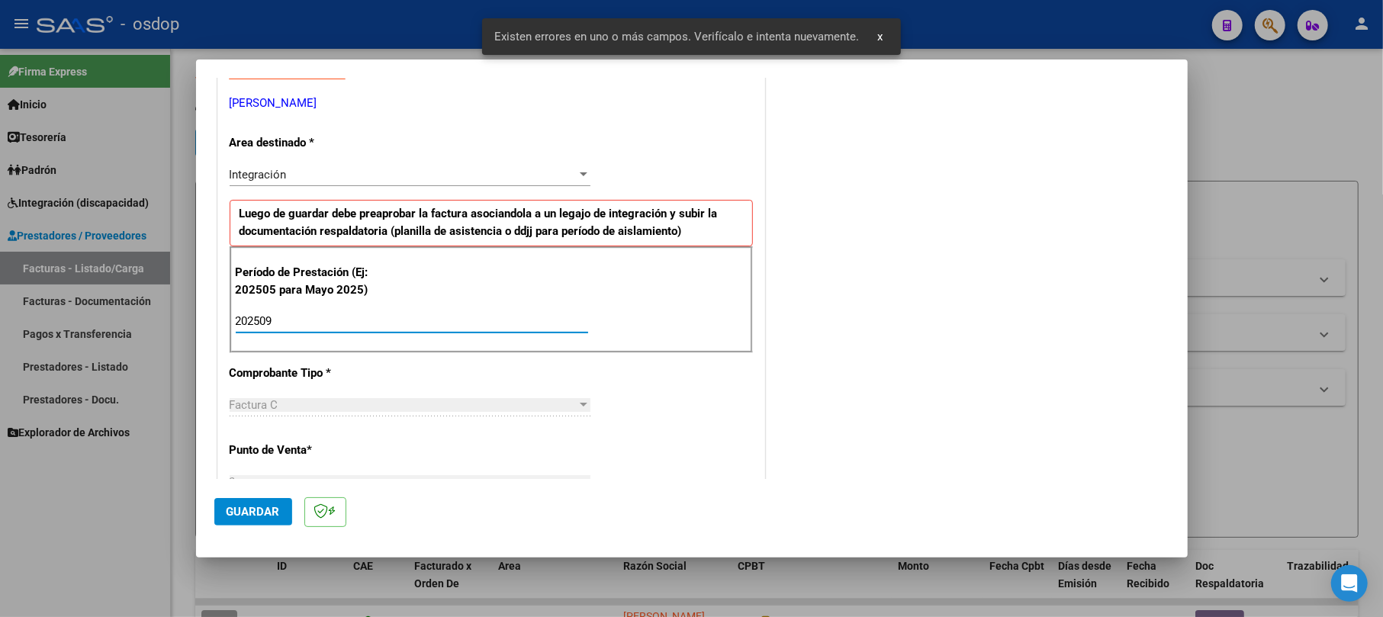
type input "202509"
click at [251, 511] on span "Guardar" at bounding box center [253, 512] width 53 height 14
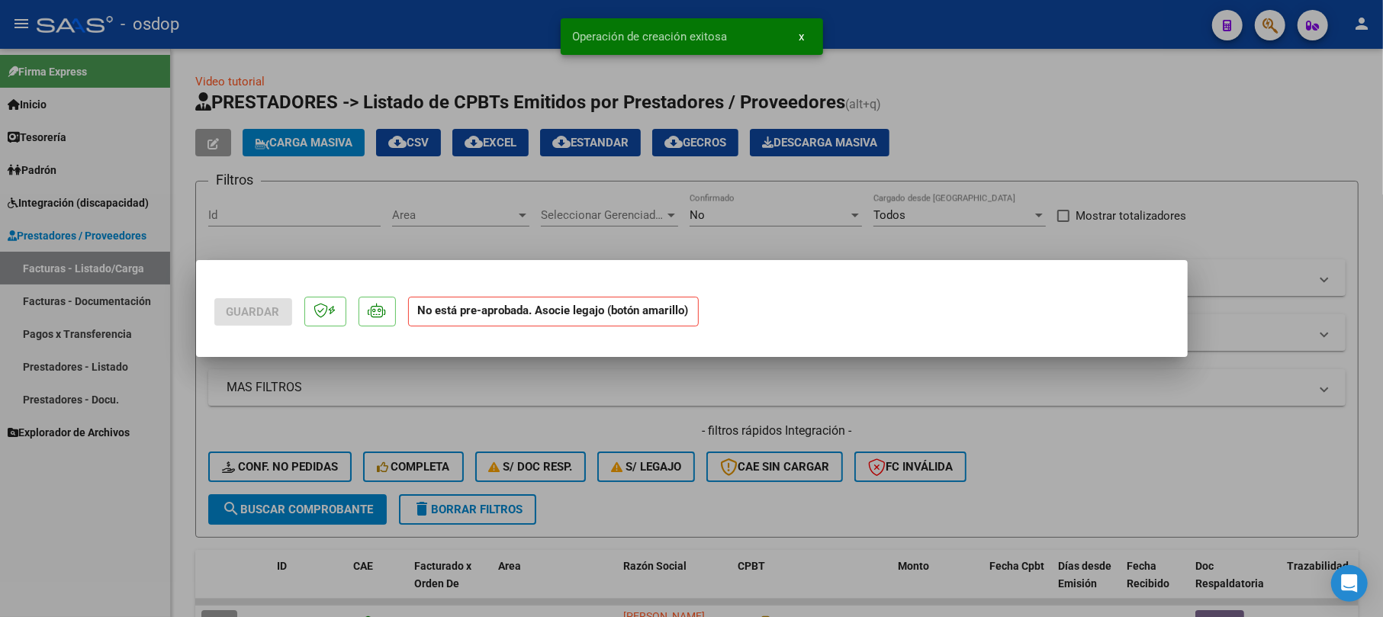
scroll to position [0, 0]
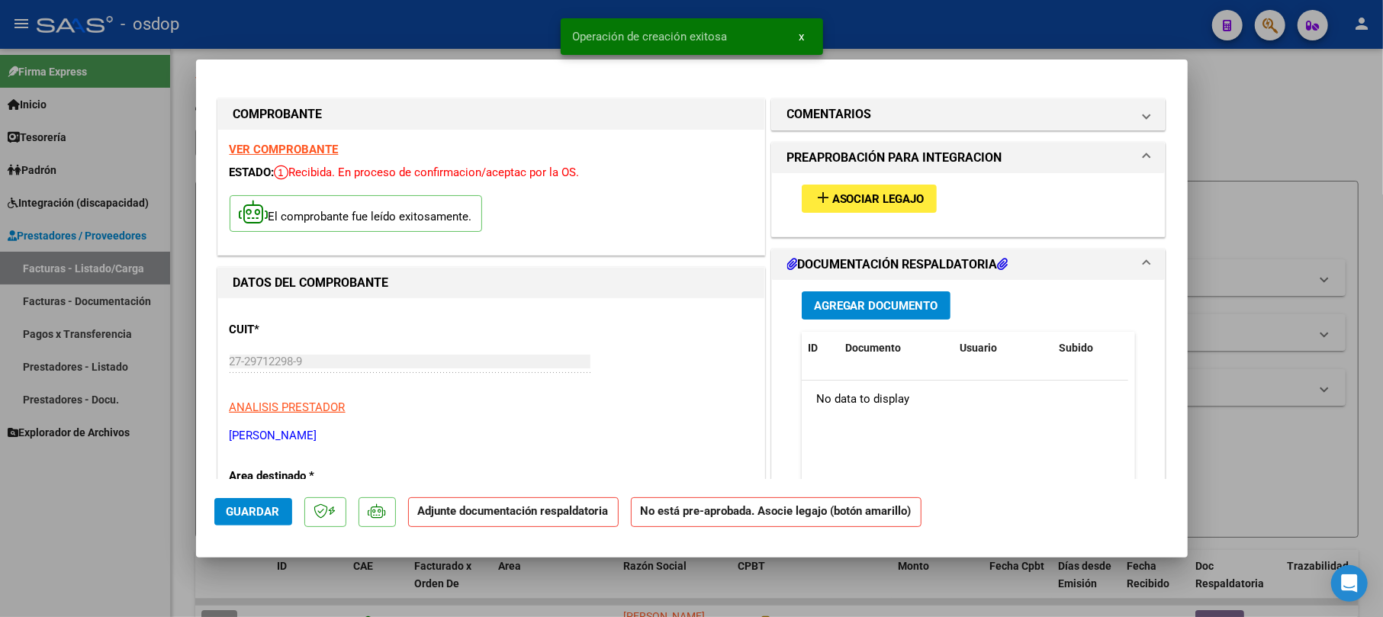
click at [842, 318] on div "Agregar Documento ID Documento Usuario Subido Acción No data to display 0 total…" at bounding box center [968, 432] width 357 height 304
click at [842, 312] on span "Agregar Documento" at bounding box center [876, 306] width 124 height 14
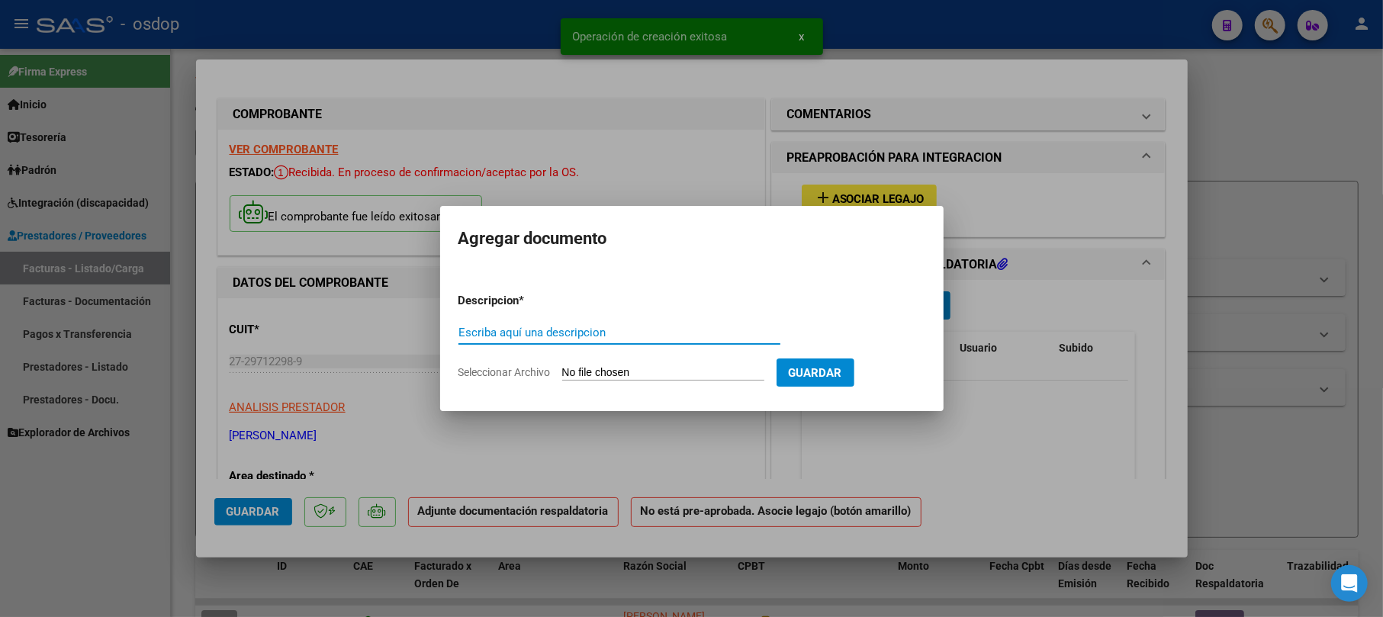
click at [557, 330] on input "Escriba aquí una descripcion" at bounding box center [619, 333] width 322 height 14
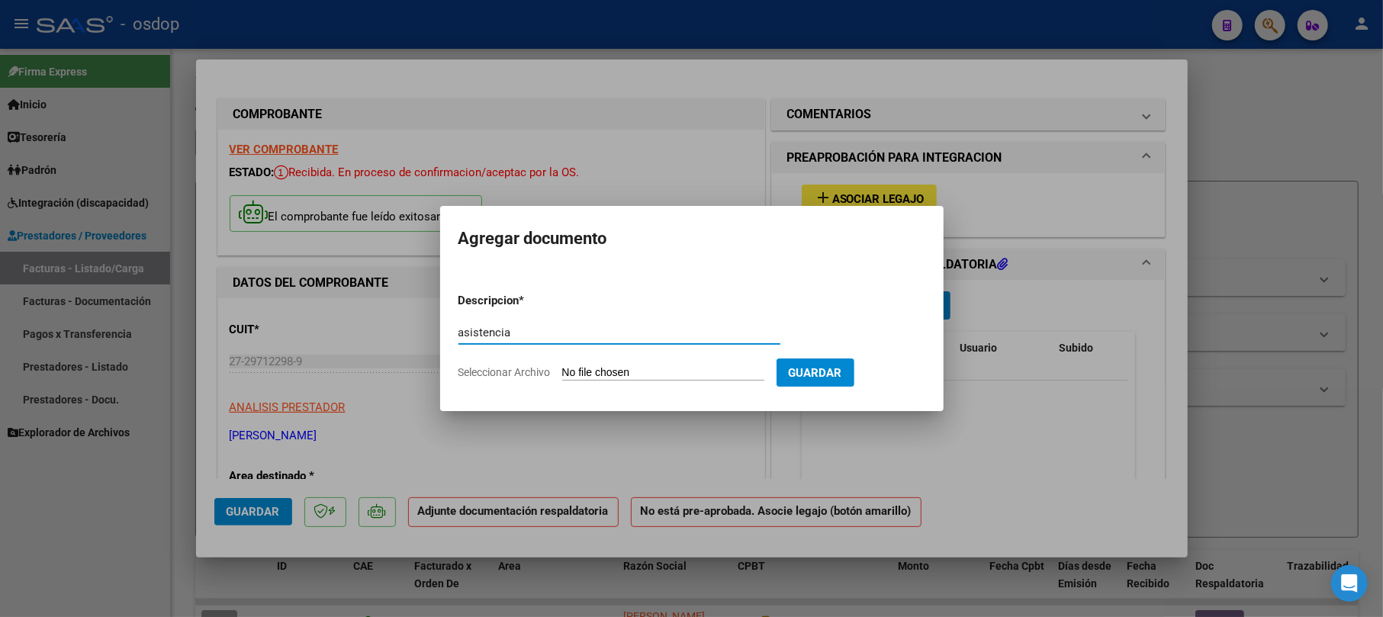
type input "asistencia"
click at [630, 361] on form "Descripcion * asistencia Escriba aquí una descripcion Seleccionar Archivo Guard…" at bounding box center [691, 336] width 467 height 111
click at [633, 367] on input "Seleccionar Archivo" at bounding box center [663, 373] width 202 height 14
type input "C:\fakepath\Planilla [PERSON_NAME] - [DATE].pdf"
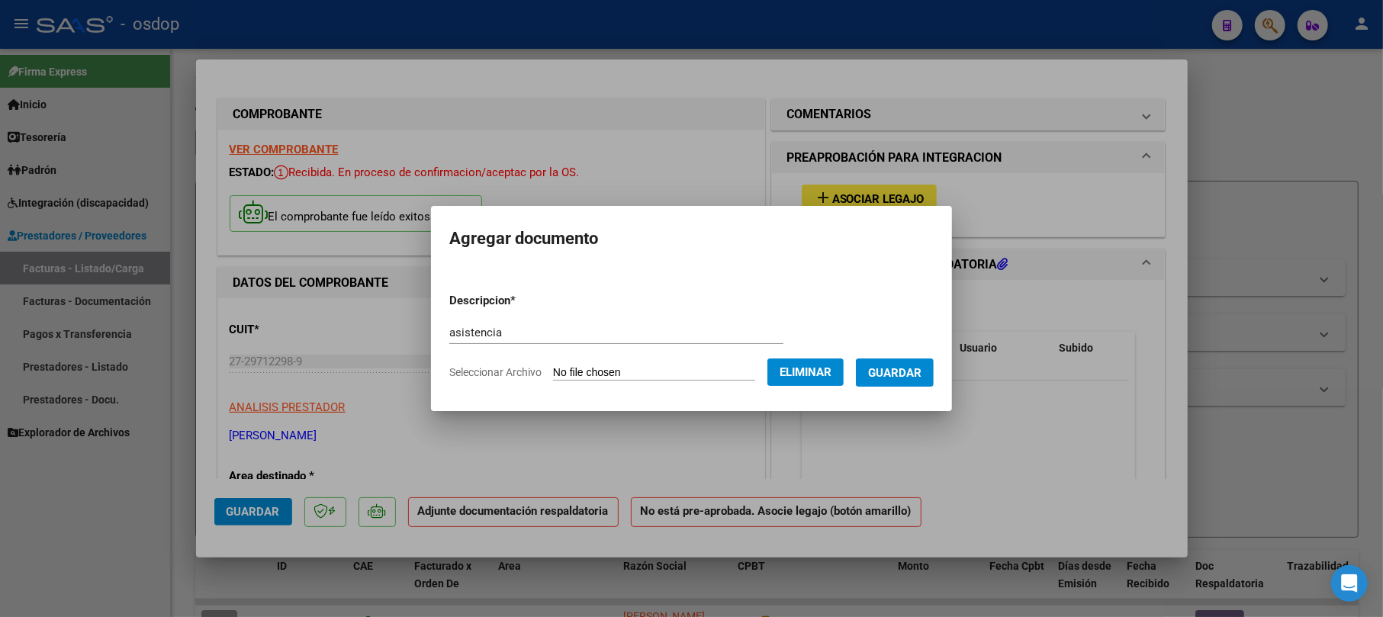
click at [914, 368] on span "Guardar" at bounding box center [894, 373] width 53 height 14
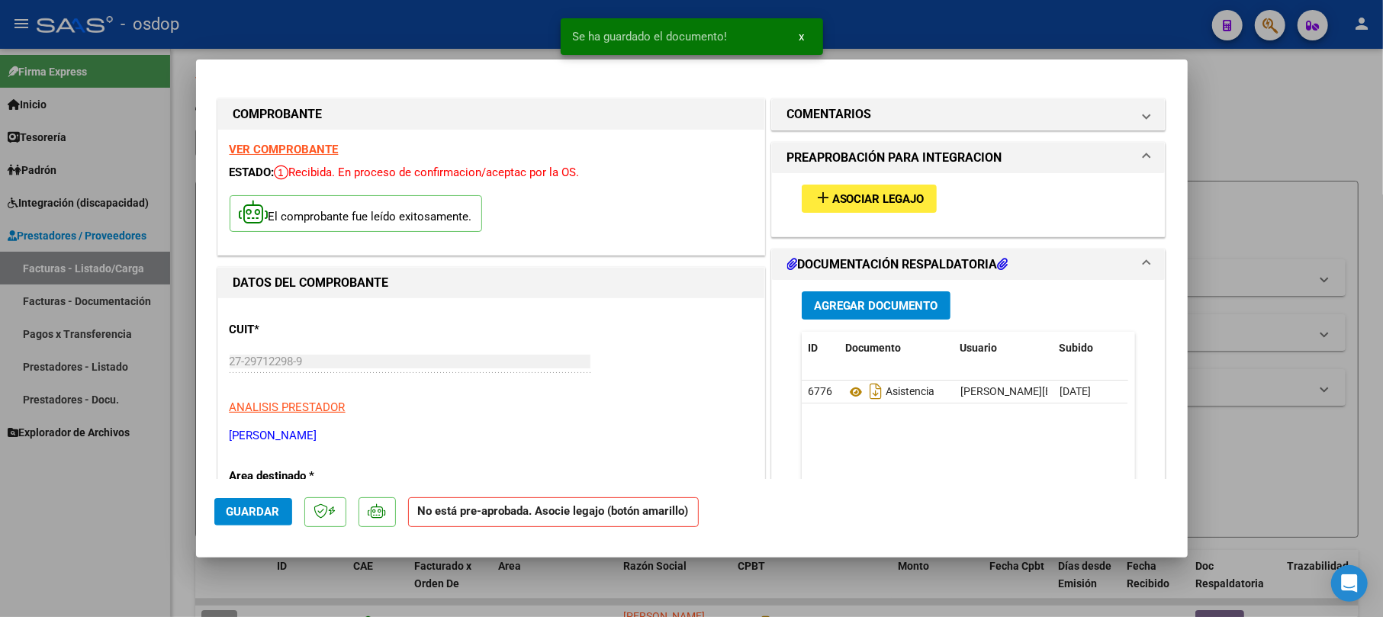
click at [856, 182] on div "add Asociar Legajo" at bounding box center [968, 198] width 357 height 51
click at [851, 197] on span "Asociar Legajo" at bounding box center [878, 199] width 92 height 14
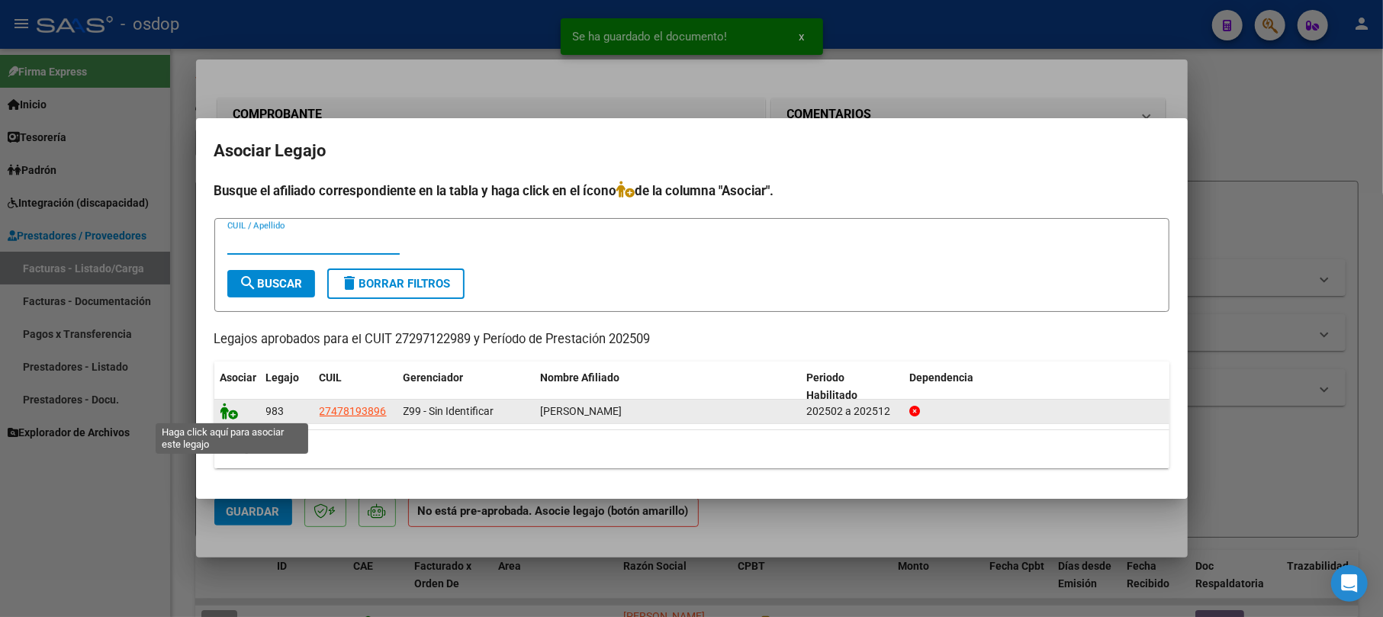
click at [223, 413] on icon at bounding box center [229, 411] width 18 height 17
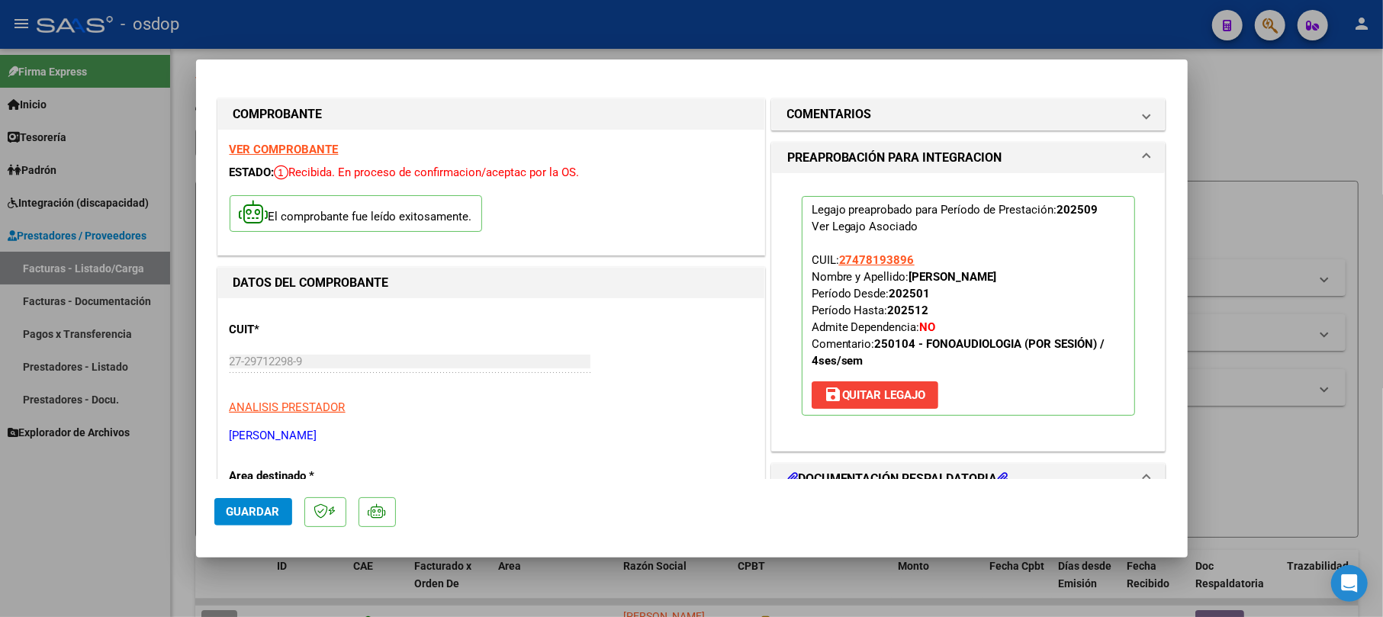
click at [236, 507] on span "Guardar" at bounding box center [253, 512] width 53 height 14
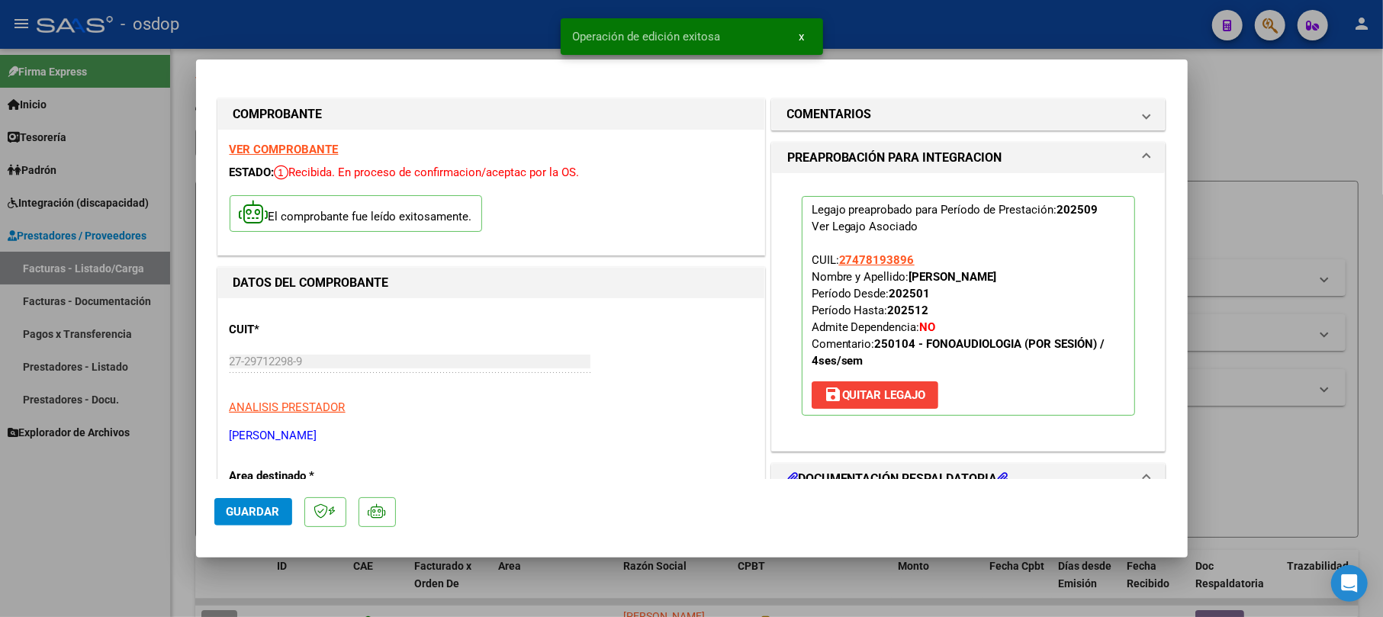
click at [1251, 117] on div at bounding box center [691, 308] width 1383 height 617
